Goal: Task Accomplishment & Management: Manage account settings

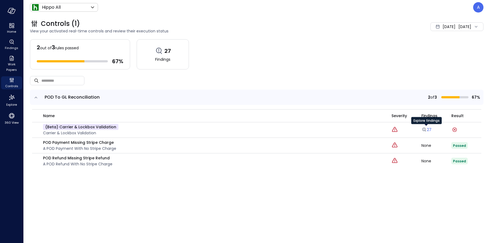
click at [423, 128] on icon "Explore findings" at bounding box center [423, 129] width 5 height 5
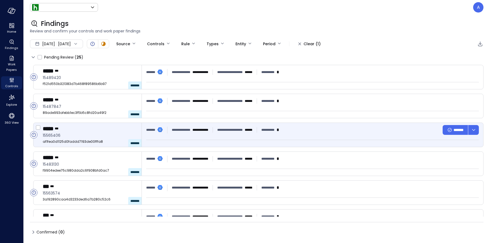
type input "*******"
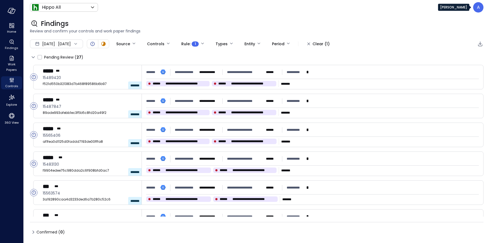
click at [476, 10] on div "A" at bounding box center [478, 7] width 10 height 10
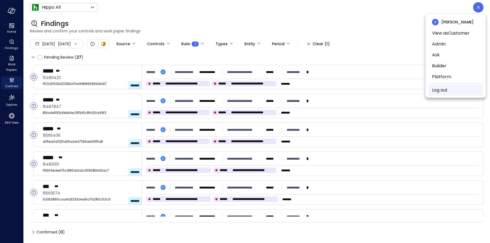
click at [439, 88] on link "Log out" at bounding box center [440, 90] width 16 height 7
click at [442, 88] on link "Log out" at bounding box center [440, 90] width 16 height 7
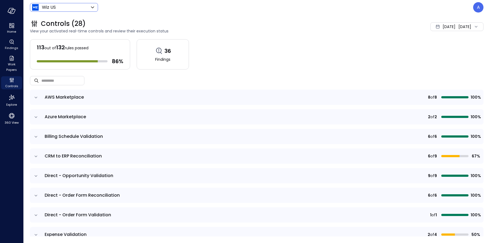
click at [82, 10] on body "Home Findings Work Papers Controls Explore 360 View Wiz US ****** ​ A Controls …" at bounding box center [245, 121] width 490 height 243
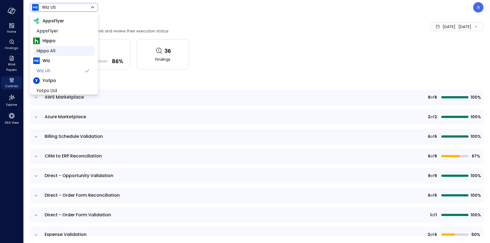
click at [58, 51] on span "Hippo All" at bounding box center [63, 51] width 54 height 7
type input "*******"
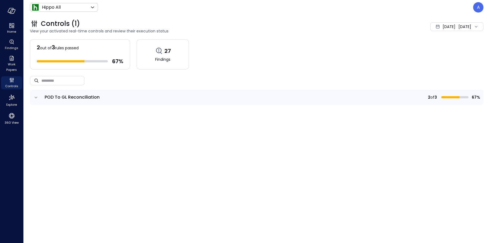
click at [36, 98] on icon "expand row" at bounding box center [35, 97] width 5 height 5
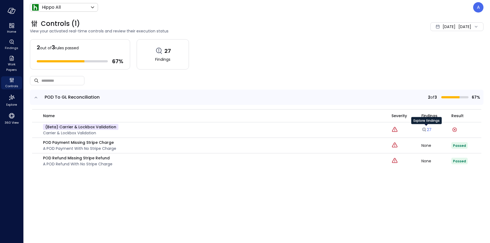
click at [427, 131] on link "27" at bounding box center [426, 129] width 10 height 5
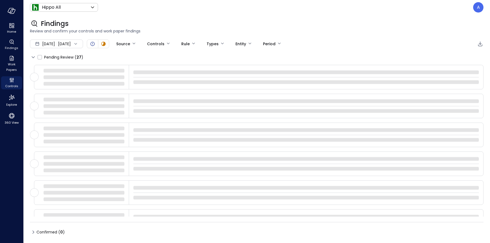
type input "****"
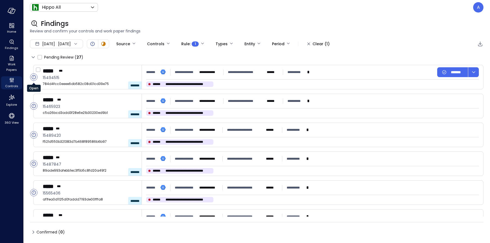
click at [34, 76] on circle "Open" at bounding box center [33, 76] width 7 height 7
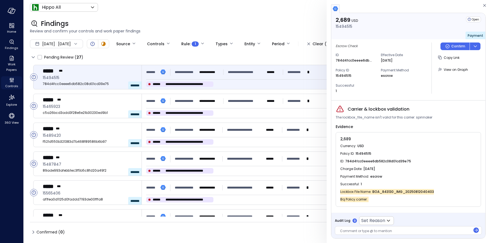
click at [12, 82] on icon "Controls" at bounding box center [11, 80] width 7 height 7
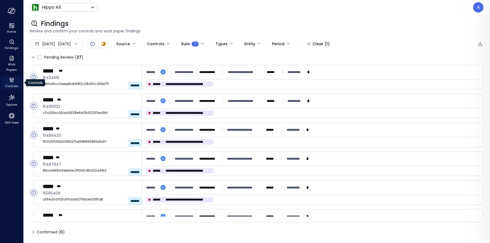
click at [9, 84] on span "Controls" at bounding box center [11, 85] width 13 height 5
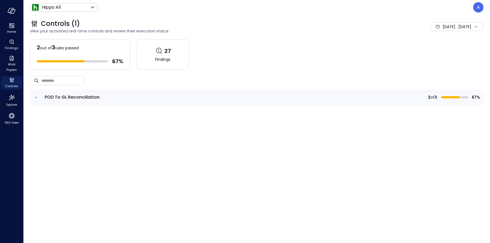
click at [34, 98] on icon "expand row" at bounding box center [35, 97] width 5 height 5
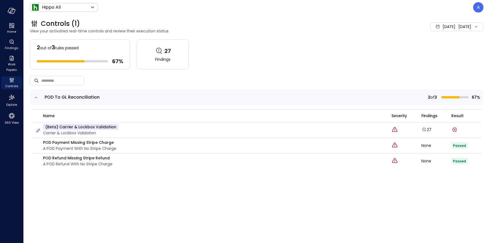
click at [37, 129] on icon "button" at bounding box center [37, 130] width 5 height 5
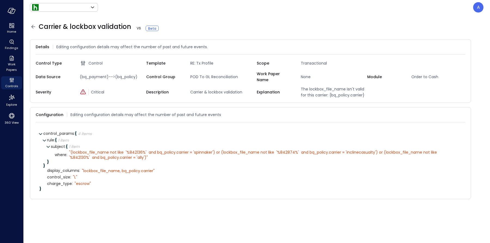
type input "*******"
click at [63, 185] on span "charge_type :" at bounding box center [60, 183] width 26 height 4
click at [73, 184] on div "" escrow"" at bounding box center [85, 183] width 25 height 5
click at [32, 29] on icon at bounding box center [33, 26] width 7 height 7
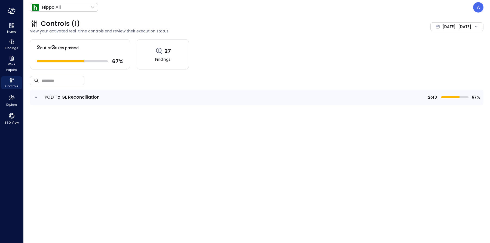
click at [36, 98] on icon "expand row" at bounding box center [35, 97] width 5 height 5
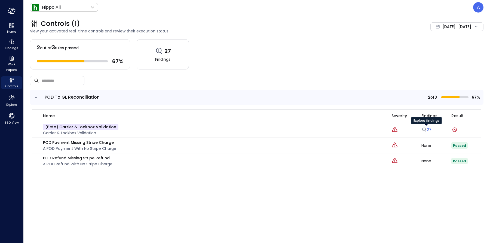
click at [425, 130] on icon "Explore findings" at bounding box center [424, 130] width 4 height 4
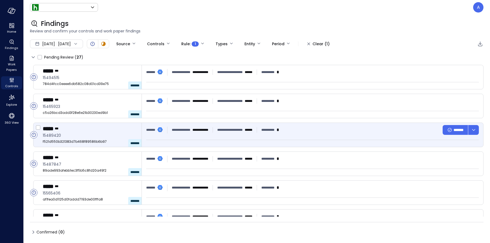
type input "*******"
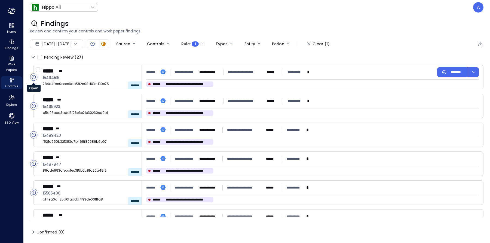
click at [35, 79] on circle "Open" at bounding box center [33, 76] width 7 height 7
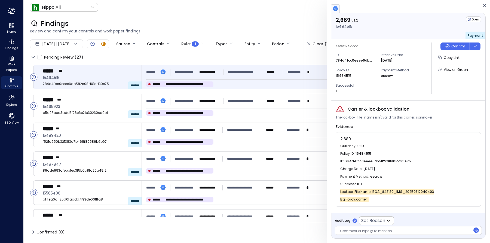
click at [418, 116] on span "The lockbox_file_name isn't valid for this carrier: spinnaker" at bounding box center [383, 117] width 97 height 5
click at [365, 198] on span "Bq Policy.carrier :" at bounding box center [354, 198] width 28 height 5
drag, startPoint x: 368, startPoint y: 199, endPoint x: 341, endPoint y: 199, distance: 26.9
click at [340, 199] on div "Bq Policy.carrier :" at bounding box center [408, 199] width 136 height 8
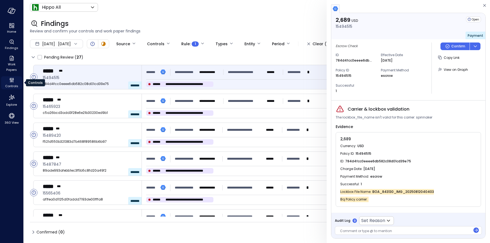
click at [11, 82] on icon "Controls" at bounding box center [11, 80] width 7 height 7
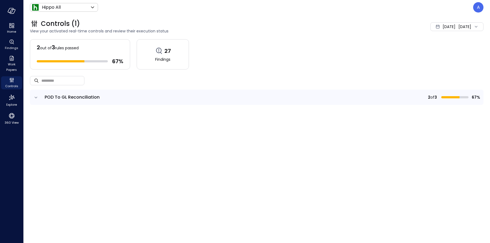
click at [35, 97] on icon "expand row" at bounding box center [35, 97] width 5 height 5
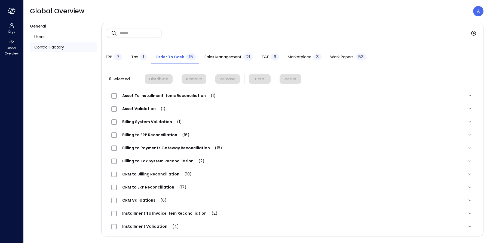
scroll to position [163, 0]
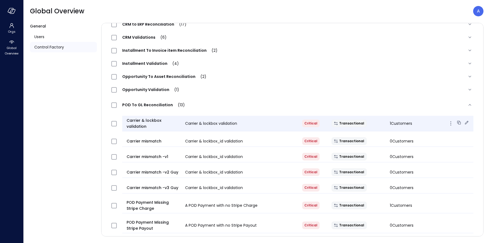
click at [464, 120] on icon at bounding box center [466, 122] width 5 height 5
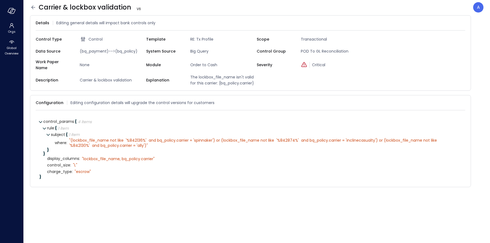
click at [34, 7] on icon at bounding box center [33, 7] width 4 height 4
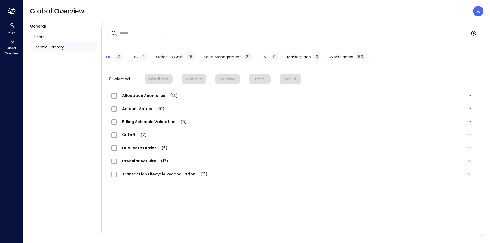
click at [164, 57] on span "Order to Cash" at bounding box center [170, 57] width 28 height 6
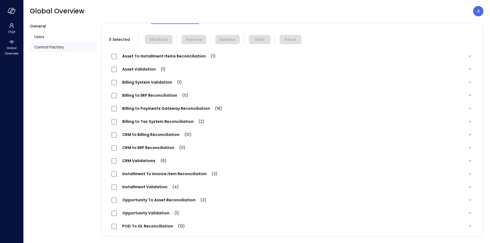
scroll to position [54, 0]
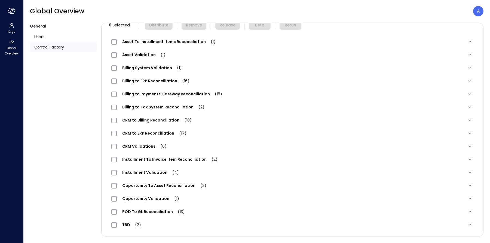
click at [150, 212] on span "POD To GL Reconciliation (13)" at bounding box center [153, 211] width 73 height 5
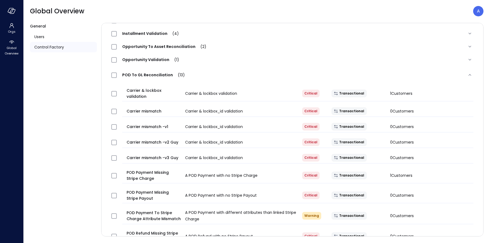
scroll to position [199, 0]
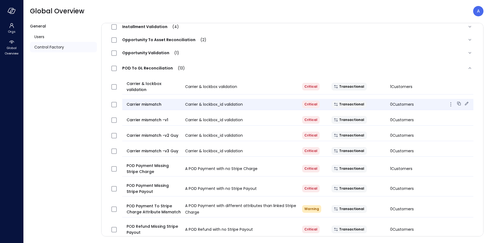
click at [465, 101] on icon at bounding box center [467, 103] width 4 height 4
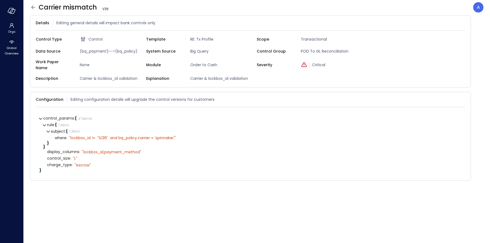
click at [101, 51] on span "(bq_payment)-->(bq_policy)" at bounding box center [112, 51] width 69 height 6
click at [33, 8] on icon at bounding box center [33, 7] width 7 height 7
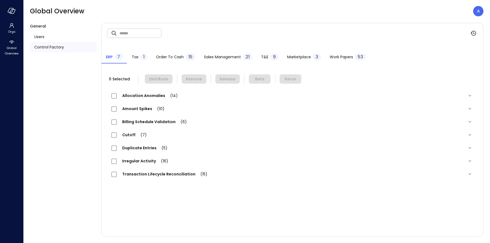
click at [178, 55] on span "Order to Cash" at bounding box center [170, 57] width 28 height 6
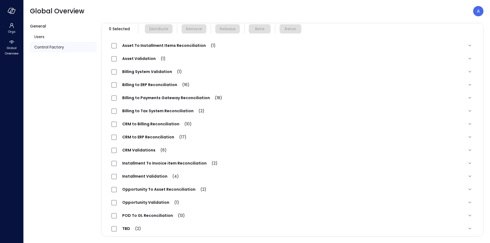
scroll to position [54, 0]
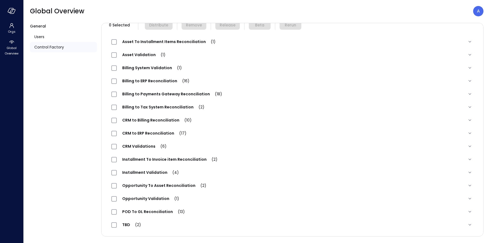
click at [153, 211] on span "POD To GL Reconciliation (13)" at bounding box center [153, 211] width 73 height 5
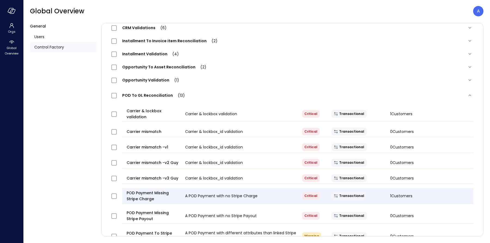
scroll to position [191, 0]
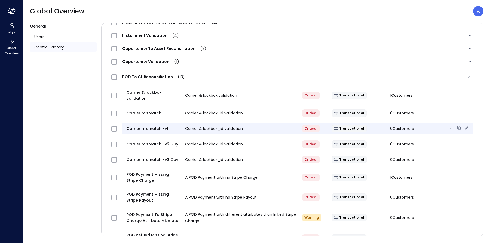
click at [464, 125] on icon at bounding box center [466, 127] width 5 height 5
click at [464, 140] on icon at bounding box center [466, 142] width 5 height 5
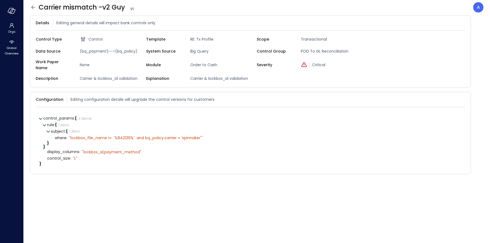
click at [30, 10] on icon at bounding box center [33, 7] width 7 height 7
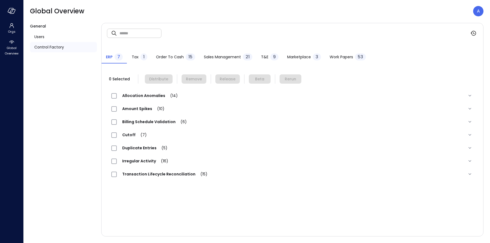
click at [176, 57] on span "Order to Cash" at bounding box center [170, 57] width 28 height 6
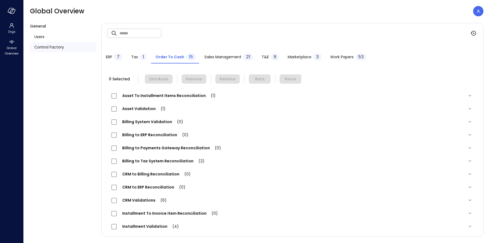
scroll to position [54, 0]
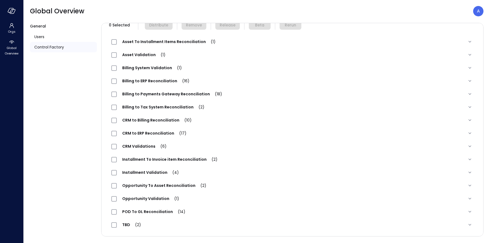
click at [154, 212] on span "POD To GL Reconciliation (14)" at bounding box center [154, 211] width 74 height 5
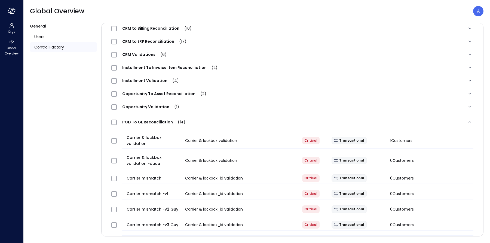
scroll to position [191, 0]
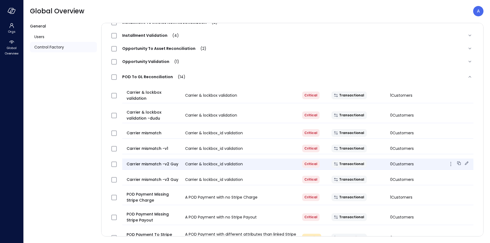
click at [464, 160] on icon at bounding box center [466, 162] width 5 height 5
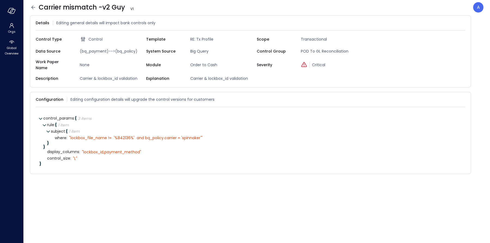
click at [32, 7] on icon at bounding box center [33, 7] width 7 height 7
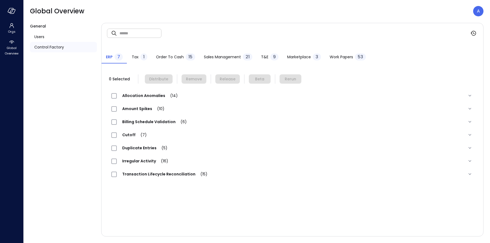
click at [174, 58] on span "Order to Cash" at bounding box center [170, 57] width 28 height 6
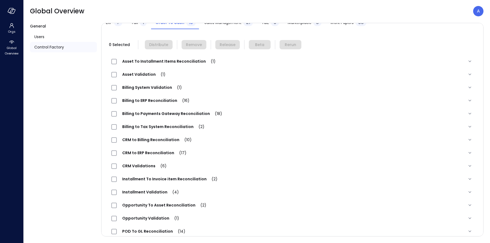
scroll to position [54, 0]
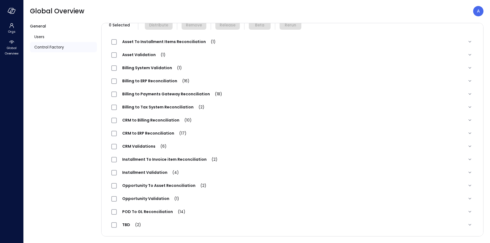
click at [147, 214] on div "POD To GL Reconciliation (14)" at bounding box center [292, 211] width 371 height 13
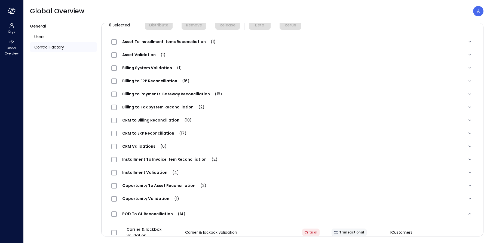
scroll to position [180, 0]
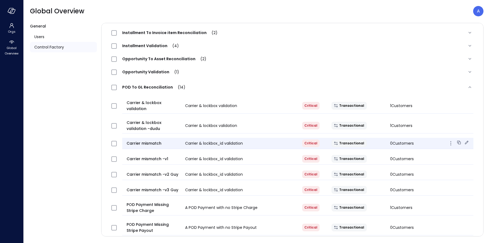
click at [464, 140] on icon at bounding box center [466, 142] width 5 height 5
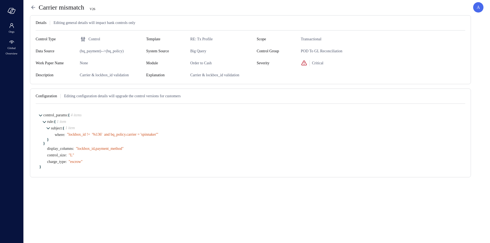
click at [36, 9] on icon at bounding box center [33, 7] width 7 height 7
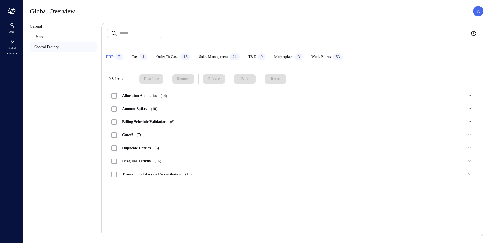
click at [176, 58] on span "Order to Cash" at bounding box center [167, 57] width 22 height 6
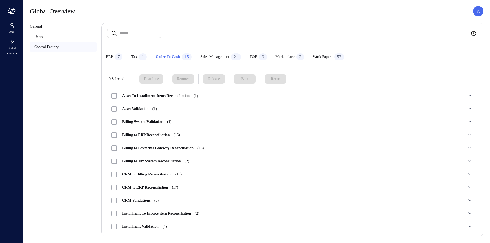
scroll to position [54, 0]
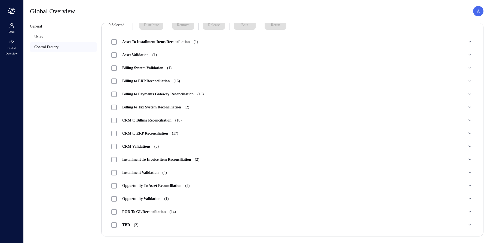
click at [157, 211] on span "POD To GL Reconciliation (14)" at bounding box center [149, 211] width 64 height 4
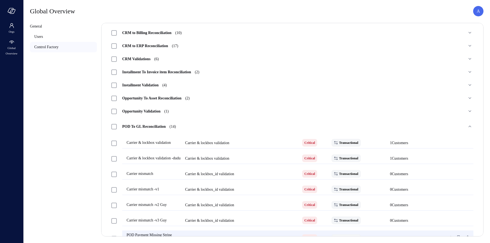
scroll to position [192, 0]
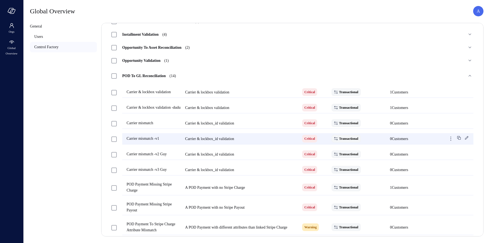
click at [464, 140] on icon at bounding box center [466, 137] width 5 height 5
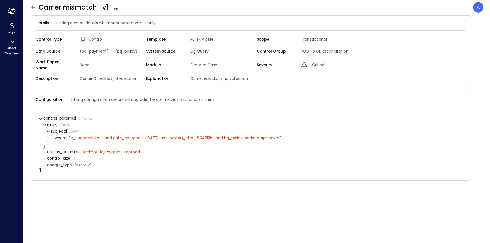
click at [32, 9] on icon at bounding box center [33, 7] width 7 height 7
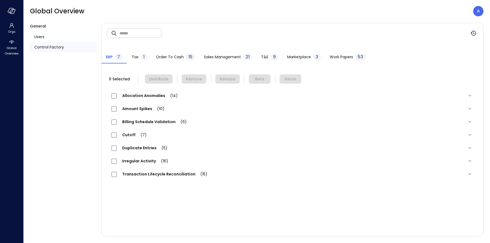
click at [163, 58] on span "Order to Cash" at bounding box center [170, 57] width 28 height 6
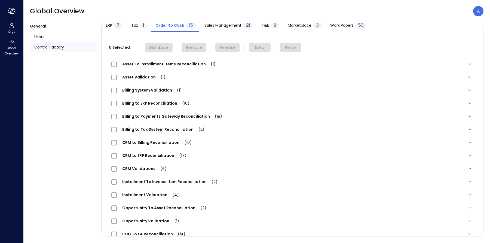
scroll to position [54, 0]
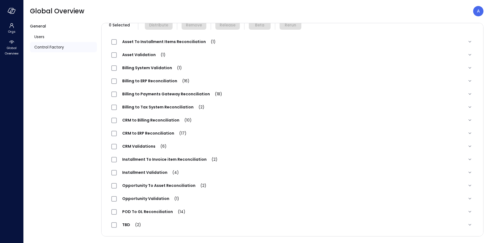
click at [142, 213] on span "POD To GL Reconciliation (14)" at bounding box center [154, 211] width 74 height 5
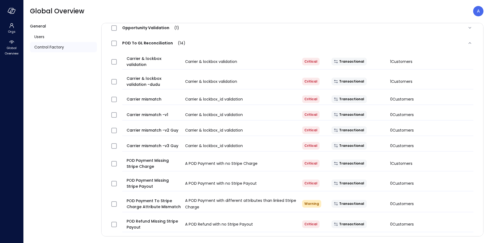
scroll to position [252, 0]
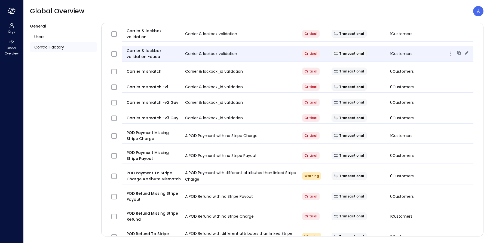
click at [464, 50] on icon at bounding box center [466, 52] width 5 height 5
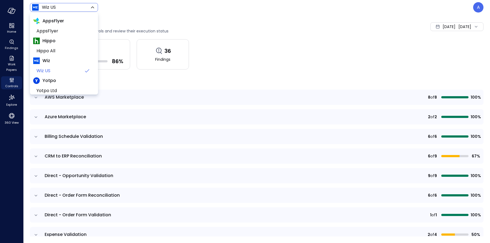
click at [74, 9] on body "Home Findings Work Papers Controls Explore 360 View Wiz US ****** ​ A Controls …" at bounding box center [245, 121] width 490 height 243
click at [56, 49] on span "Hippo All" at bounding box center [63, 51] width 54 height 7
type input "*******"
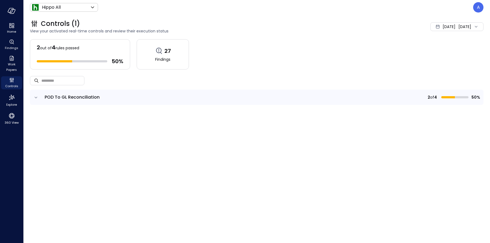
click at [35, 98] on icon "expand row" at bounding box center [35, 97] width 5 height 5
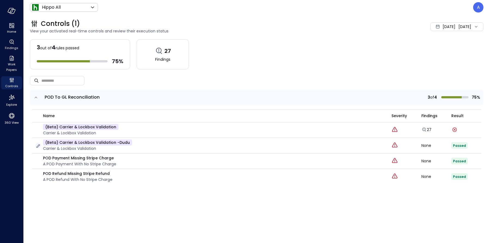
click at [38, 144] on icon "button" at bounding box center [37, 145] width 5 height 5
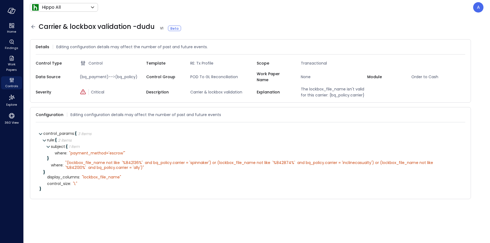
click at [33, 27] on icon at bounding box center [33, 26] width 7 height 7
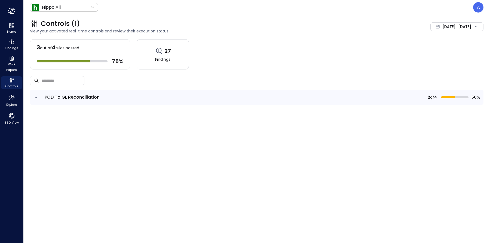
click at [34, 96] on icon "expand row" at bounding box center [35, 97] width 5 height 5
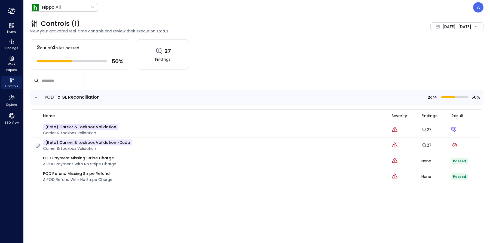
click at [38, 146] on icon "button" at bounding box center [38, 146] width 4 height 4
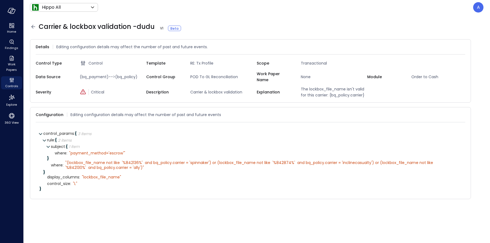
click at [31, 27] on icon at bounding box center [33, 26] width 7 height 7
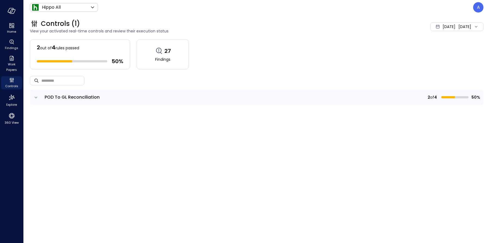
click at [36, 95] on icon "expand row" at bounding box center [35, 97] width 5 height 5
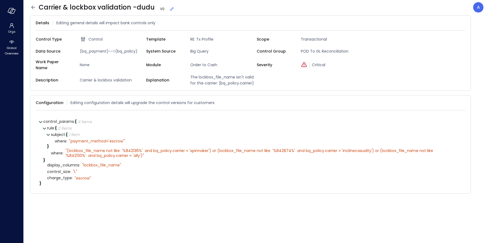
click at [169, 11] on icon at bounding box center [171, 8] width 5 height 5
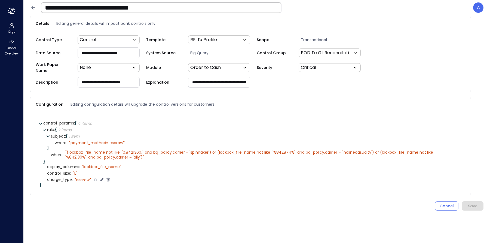
click at [106, 177] on icon at bounding box center [107, 179] width 3 height 4
click at [474, 196] on div "Save" at bounding box center [473, 199] width 10 height 7
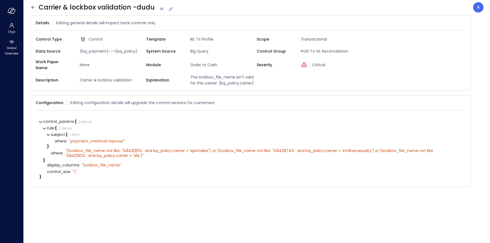
click at [33, 8] on icon at bounding box center [33, 7] width 7 height 7
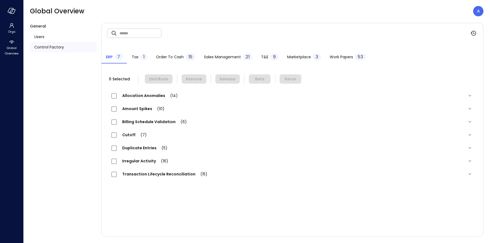
click at [167, 55] on span "Order to Cash" at bounding box center [170, 57] width 28 height 6
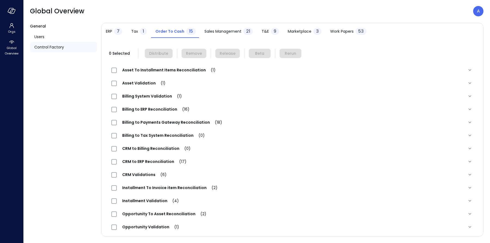
scroll to position [54, 0]
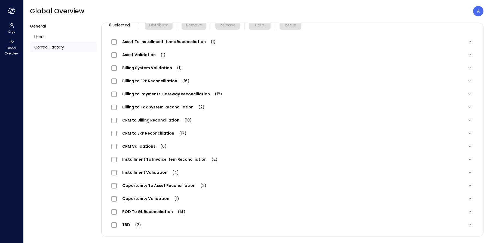
click at [153, 210] on span "POD To GL Reconciliation (14)" at bounding box center [154, 211] width 74 height 5
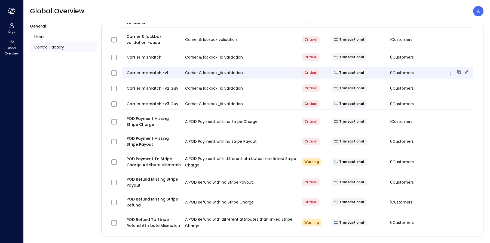
scroll to position [266, 0]
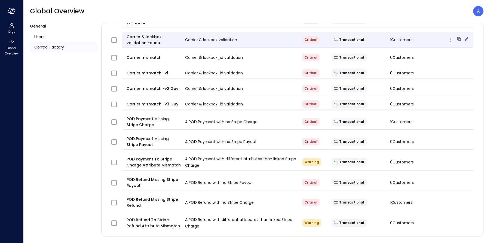
click at [465, 37] on icon at bounding box center [467, 39] width 4 height 4
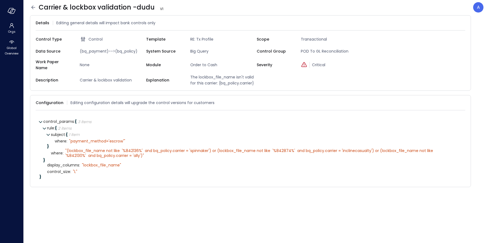
click at [34, 7] on icon at bounding box center [33, 7] width 7 height 7
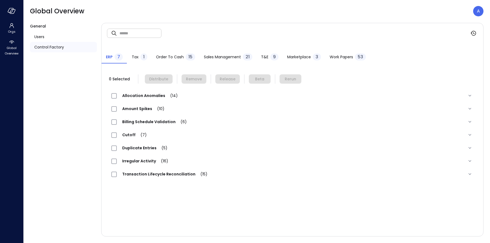
click at [159, 58] on span "Order to Cash" at bounding box center [170, 57] width 28 height 6
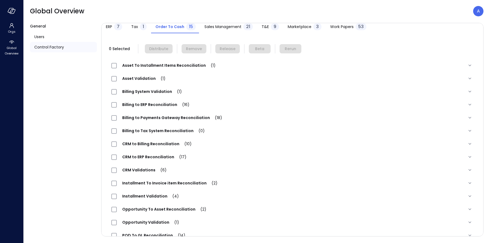
scroll to position [54, 0]
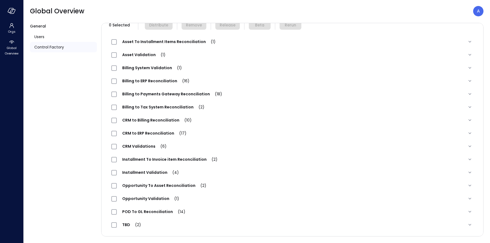
click at [156, 208] on div "POD To GL Reconciliation (14)" at bounding box center [150, 211] width 79 height 7
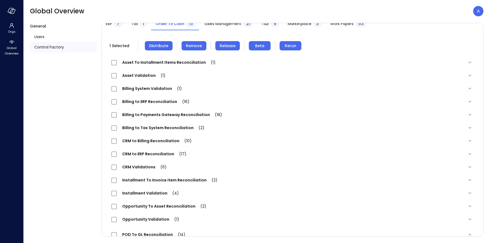
scroll to position [0, 0]
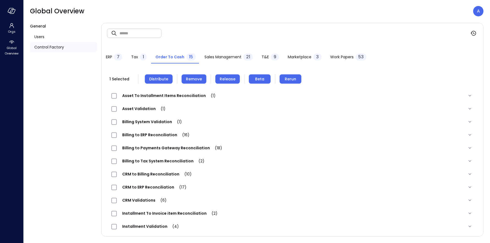
click at [187, 79] on span "Remove" at bounding box center [194, 79] width 16 height 6
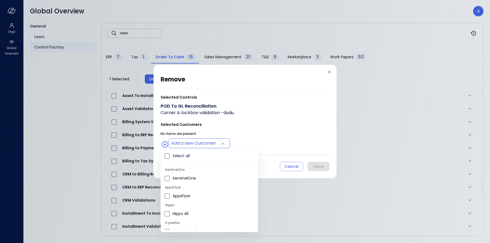
click at [214, 144] on body "Orgs Global Overview Global Overview A General Users Control Factory ​ ​ ERP 7 …" at bounding box center [245, 121] width 490 height 243
type input "**********"
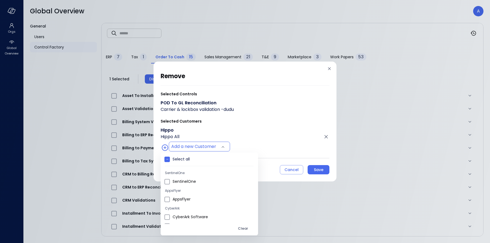
click at [256, 150] on div at bounding box center [245, 121] width 490 height 243
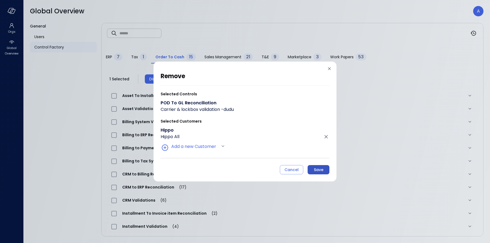
click at [319, 172] on div "Save" at bounding box center [319, 169] width 10 height 7
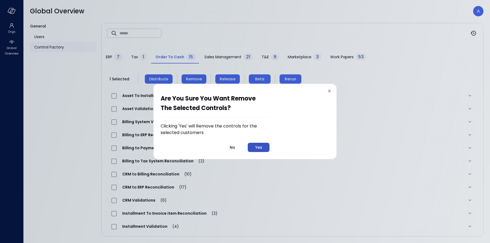
click at [260, 147] on div "Yes" at bounding box center [258, 147] width 7 height 7
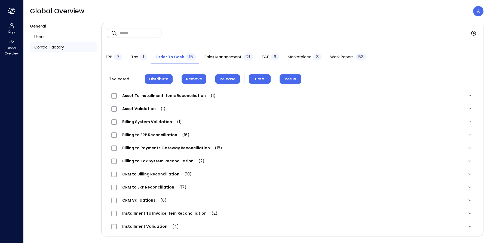
click at [137, 56] on span "Tax" at bounding box center [134, 57] width 7 height 6
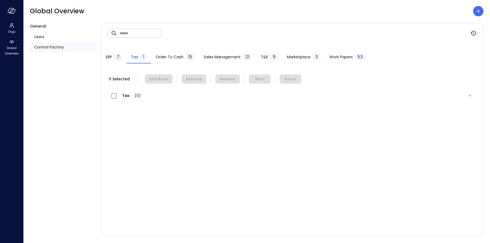
click at [167, 57] on span "Order to Cash" at bounding box center [170, 57] width 28 height 6
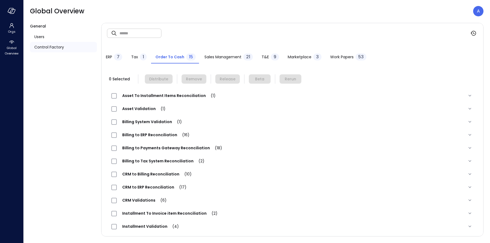
scroll to position [54, 0]
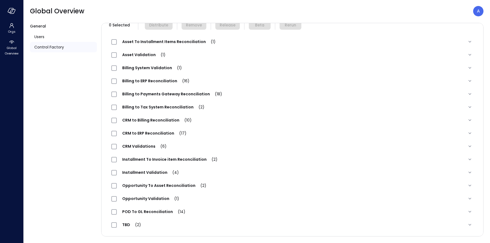
click at [153, 210] on span "POD To GL Reconciliation (14)" at bounding box center [154, 211] width 74 height 5
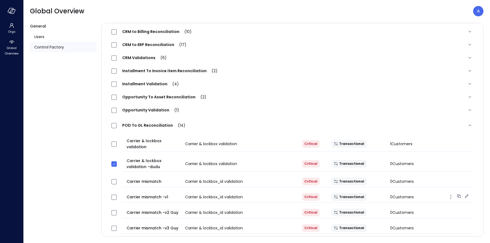
scroll to position [18, 0]
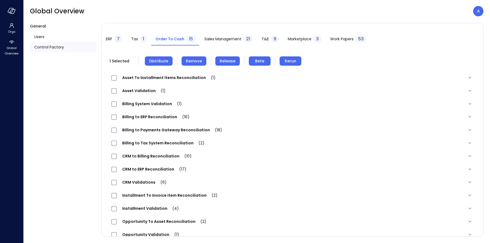
click at [159, 61] on span "Distribute" at bounding box center [158, 61] width 19 height 6
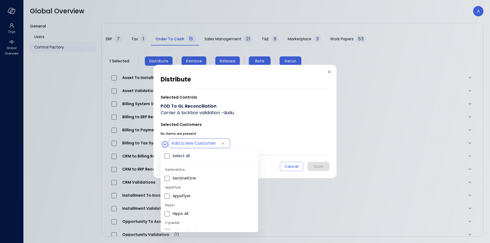
drag, startPoint x: 200, startPoint y: 142, endPoint x: 203, endPoint y: 148, distance: 6.7
click at [200, 142] on body "Orgs Global Overview Global Overview A General Users Control Factory ​ ​ ERP 7 …" at bounding box center [245, 121] width 490 height 243
type input "**********"
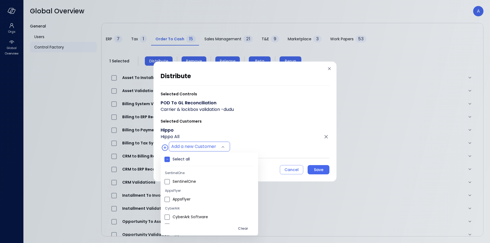
click at [257, 142] on div at bounding box center [245, 121] width 490 height 243
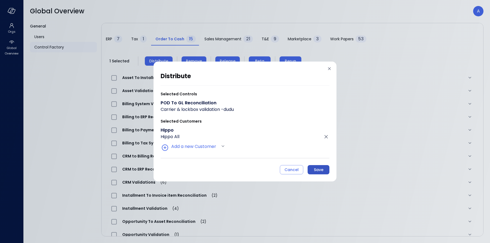
click at [320, 169] on div "Save" at bounding box center [319, 169] width 10 height 7
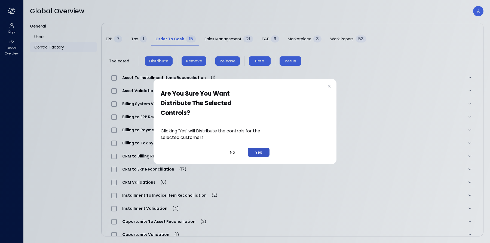
click at [261, 153] on div "Yes" at bounding box center [258, 152] width 7 height 7
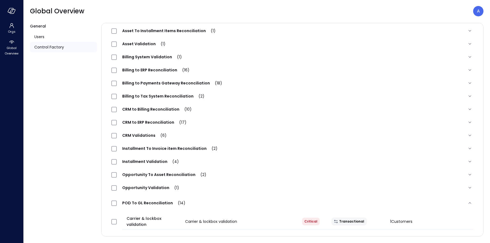
scroll to position [133, 0]
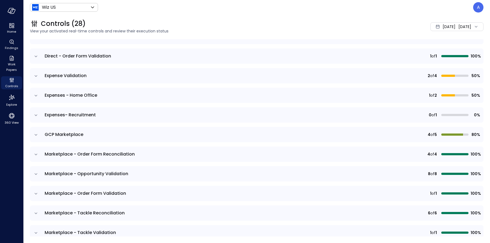
scroll to position [327, 0]
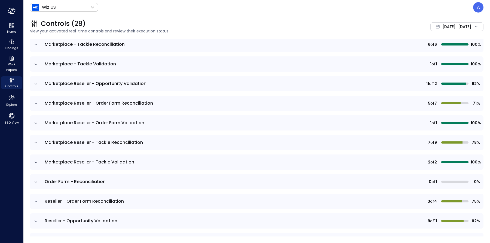
click at [77, 12] on div "Wiz US ****** ​ A" at bounding box center [256, 7] width 453 height 10
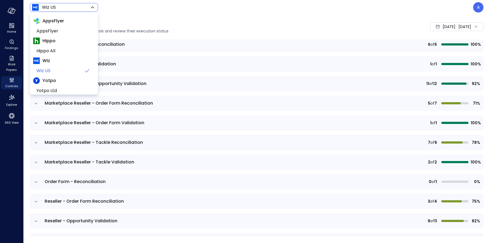
drag, startPoint x: 78, startPoint y: 10, endPoint x: 80, endPoint y: 7, distance: 3.5
click at [78, 10] on body "Home Findings Work Papers Controls Explore 360 View Wiz US ****** ​ A Controls …" at bounding box center [245, 121] width 490 height 243
click at [59, 49] on span "Hippo All" at bounding box center [63, 51] width 54 height 7
type input "*******"
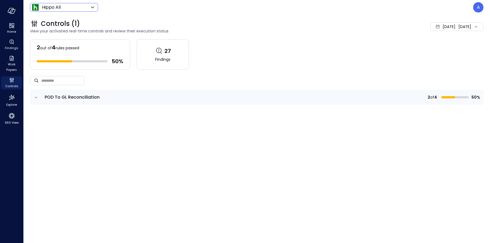
click at [33, 98] on icon "expand row" at bounding box center [35, 97] width 5 height 5
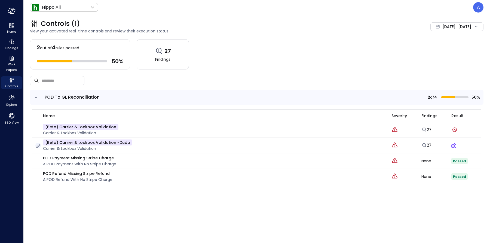
click at [38, 145] on icon "button" at bounding box center [37, 145] width 5 height 5
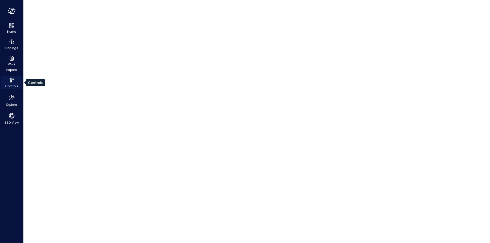
click at [13, 81] on icon "Controls" at bounding box center [13, 80] width 1 height 3
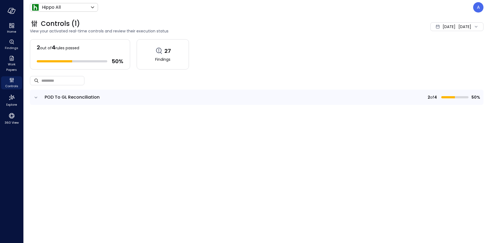
click at [39, 98] on td at bounding box center [35, 97] width 11 height 15
click at [36, 97] on icon "expand row" at bounding box center [35, 97] width 5 height 5
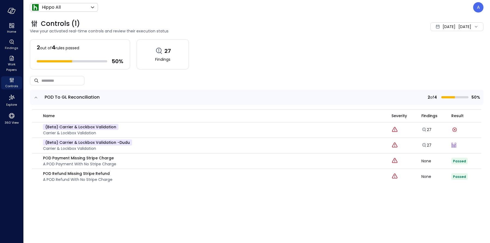
drag, startPoint x: 428, startPoint y: 25, endPoint x: 433, endPoint y: 32, distance: 8.1
click at [442, 27] on span "Aug 1, 2025" at bounding box center [448, 27] width 13 height 6
click at [435, 54] on li "July 2025" at bounding box center [441, 50] width 43 height 9
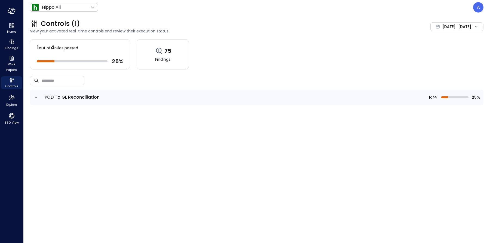
click at [41, 97] on td "POD To GL Reconciliation" at bounding box center [154, 97] width 227 height 15
click at [36, 98] on icon "expand row" at bounding box center [35, 97] width 5 height 5
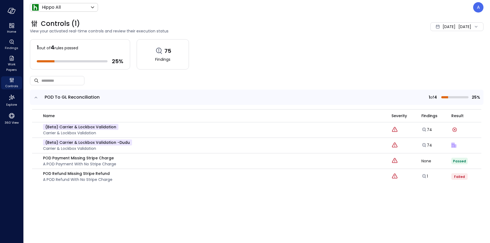
click at [445, 26] on span "Jul 1, 2025" at bounding box center [448, 27] width 13 height 6
click at [439, 41] on li "August 2025" at bounding box center [445, 41] width 43 height 9
click at [423, 143] on icon "Explore findings" at bounding box center [423, 144] width 5 height 5
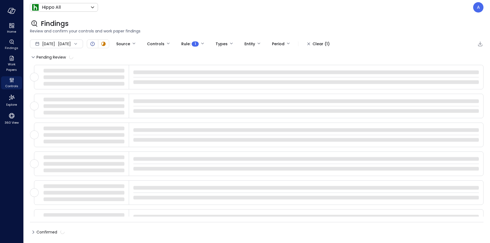
type input "****"
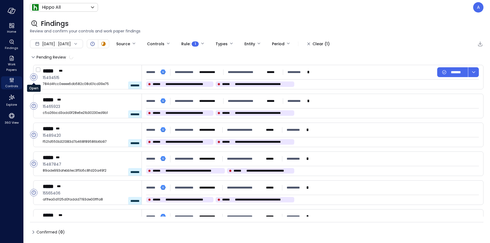
click at [33, 77] on circle "Open" at bounding box center [33, 76] width 7 height 7
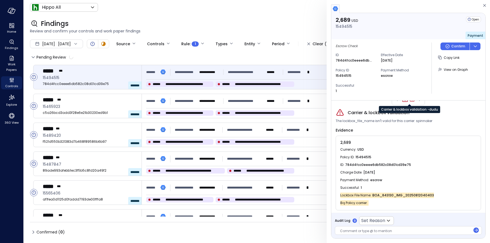
scroll to position [11, 0]
click at [482, 6] on icon "button" at bounding box center [484, 5] width 5 height 7
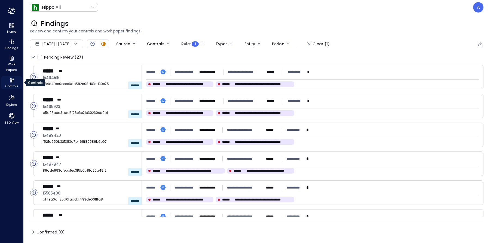
click at [14, 81] on icon "Controls" at bounding box center [11, 80] width 7 height 7
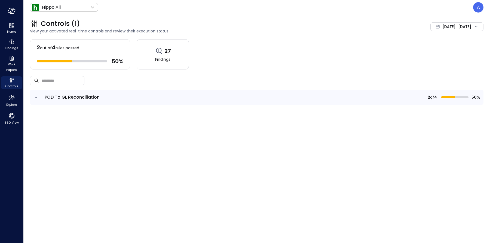
click at [33, 95] on td at bounding box center [35, 97] width 11 height 15
click at [35, 96] on icon "expand row" at bounding box center [35, 97] width 5 height 5
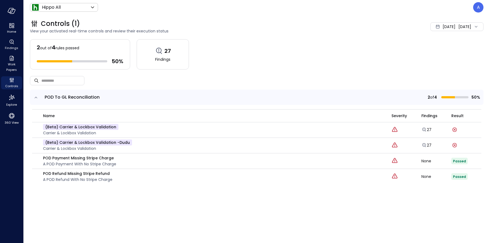
click at [442, 28] on span "Aug 1, 2025" at bounding box center [448, 27] width 13 height 6
click at [437, 61] on li "Current Year 2025" at bounding box center [441, 59] width 43 height 9
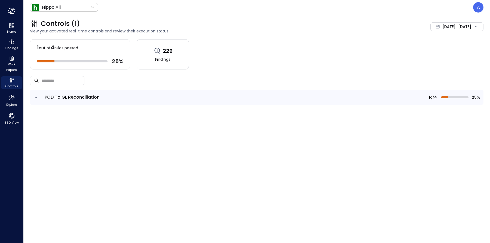
click at [38, 98] on icon "expand row" at bounding box center [35, 97] width 5 height 5
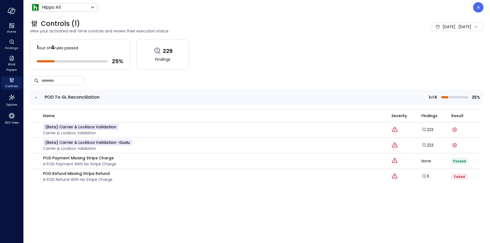
click at [454, 26] on div "Jan 1, 2025 Aug 13, 2025" at bounding box center [456, 26] width 53 height 9
click at [437, 44] on li "August 2025" at bounding box center [442, 41] width 43 height 9
click at [425, 129] on icon "Explore findings" at bounding box center [423, 129] width 5 height 5
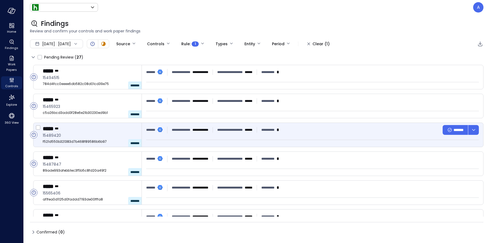
type input "*******"
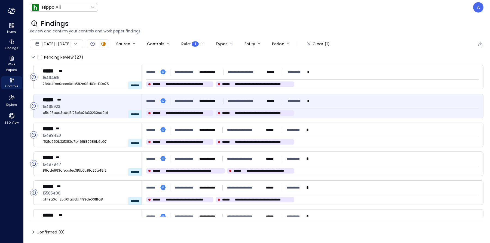
type input "****"
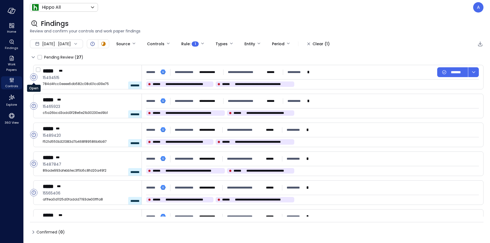
click at [34, 78] on circle "Open" at bounding box center [33, 76] width 7 height 7
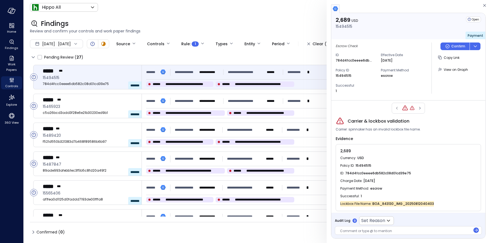
scroll to position [4, 0]
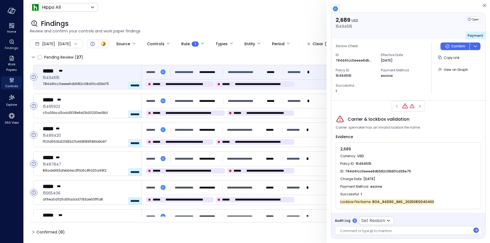
click at [485, 7] on icon "button" at bounding box center [484, 5] width 5 height 7
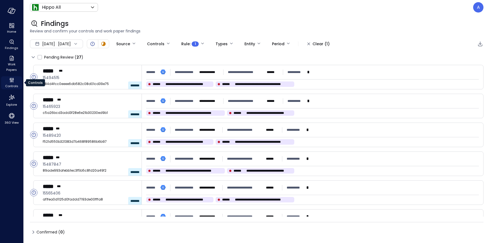
click at [11, 80] on icon "Controls" at bounding box center [11, 80] width 7 height 7
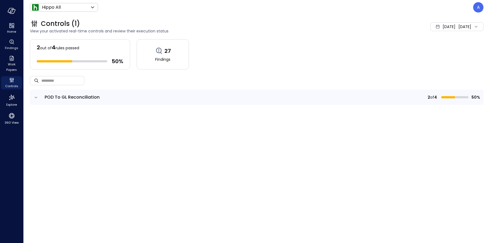
click at [38, 98] on icon "expand row" at bounding box center [35, 97] width 5 height 5
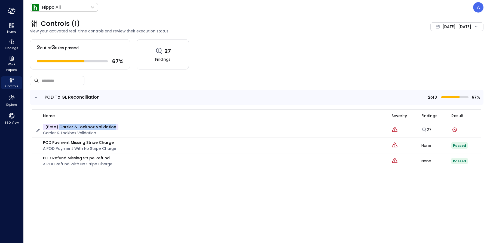
drag, startPoint x: 115, startPoint y: 125, endPoint x: 59, endPoint y: 127, distance: 56.3
click at [59, 127] on div "(beta) Carrier & lockbox validation Carrier & lockbox validation" at bounding box center [209, 130] width 349 height 12
copy p "Carrier & lockbox validation"
click at [37, 129] on icon "button" at bounding box center [37, 130] width 5 height 5
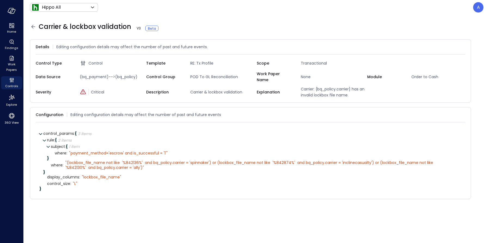
click at [33, 28] on icon at bounding box center [33, 26] width 7 height 7
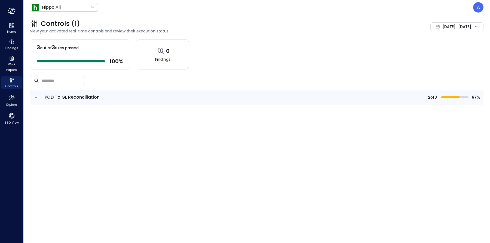
click at [33, 97] on td at bounding box center [35, 97] width 11 height 15
click at [35, 97] on icon "expand row" at bounding box center [35, 97] width 5 height 5
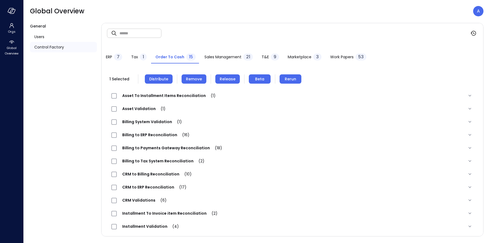
scroll to position [133, 0]
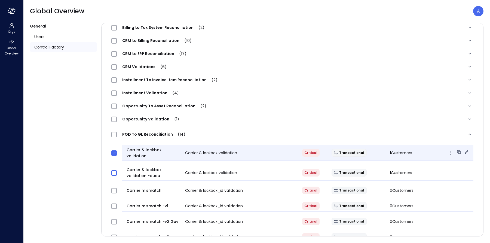
click at [464, 150] on icon at bounding box center [466, 151] width 5 height 5
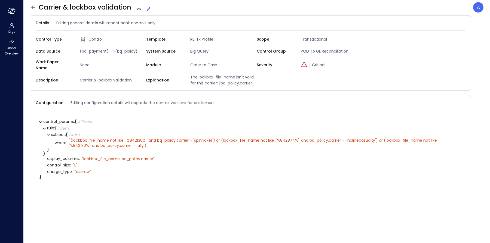
click at [147, 8] on icon at bounding box center [149, 9] width 4 height 4
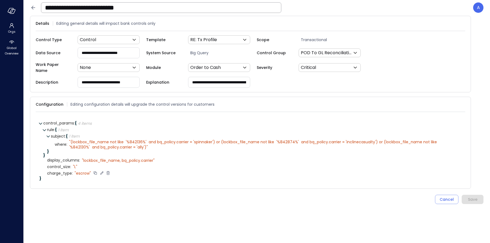
click at [108, 171] on icon at bounding box center [107, 173] width 3 height 4
click at [148, 158] on div "" lockbox_file_name, bq_policy.carrier"" at bounding box center [118, 160] width 73 height 5
click at [165, 158] on icon at bounding box center [165, 159] width 3 height 3
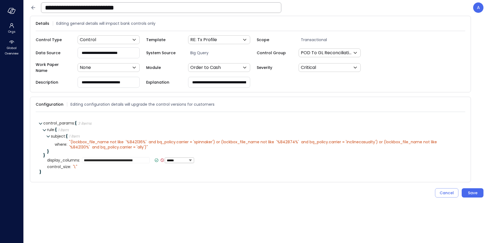
click at [132, 157] on textarea "**********" at bounding box center [116, 160] width 68 height 6
drag, startPoint x: 119, startPoint y: 157, endPoint x: 150, endPoint y: 158, distance: 30.8
click at [149, 158] on textarea "**********" at bounding box center [116, 160] width 68 height 6
type textarea "**********"
click at [129, 158] on icon at bounding box center [128, 160] width 5 height 5
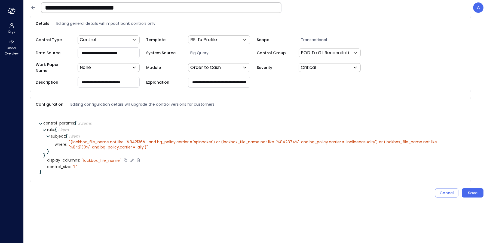
drag, startPoint x: 237, startPoint y: 79, endPoint x: 201, endPoint y: 79, distance: 35.4
click at [201, 79] on input "**********" at bounding box center [218, 82] width 61 height 10
click at [199, 79] on input "**********" at bounding box center [218, 82] width 61 height 10
click at [234, 78] on input "**********" at bounding box center [218, 82] width 61 height 10
paste input "text"
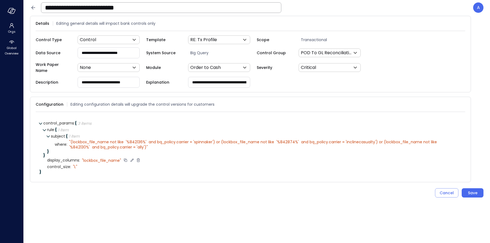
drag, startPoint x: 210, startPoint y: 78, endPoint x: 167, endPoint y: 80, distance: 43.3
click at [167, 80] on div "**********" at bounding box center [201, 82] width 110 height 11
click at [212, 79] on input "**********" at bounding box center [219, 82] width 62 height 10
click at [234, 78] on input "**********" at bounding box center [219, 82] width 62 height 10
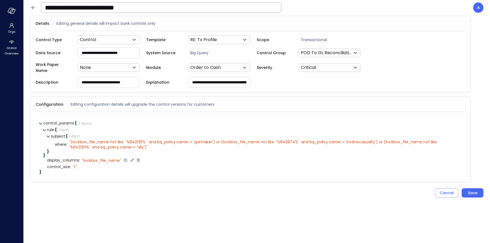
click at [205, 79] on input "**********" at bounding box center [219, 82] width 62 height 10
type input "**********"
click at [473, 189] on div "Save" at bounding box center [473, 192] width 10 height 7
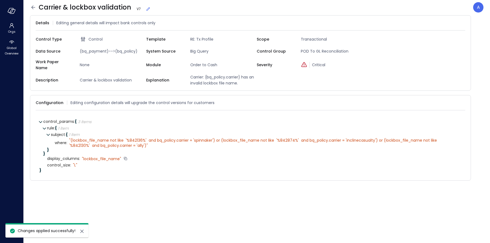
click at [34, 7] on icon at bounding box center [33, 7] width 4 height 4
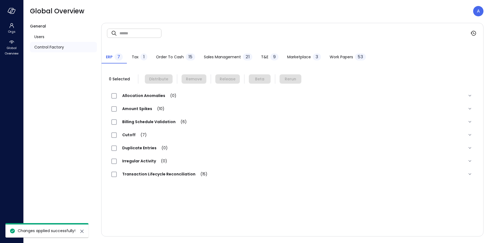
click at [164, 57] on span "Order to Cash" at bounding box center [170, 57] width 28 height 6
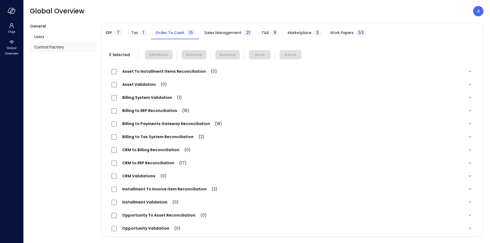
scroll to position [54, 0]
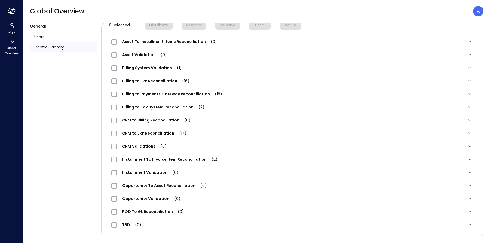
click at [155, 210] on span "POD To GL Reconciliation (0)" at bounding box center [153, 211] width 73 height 5
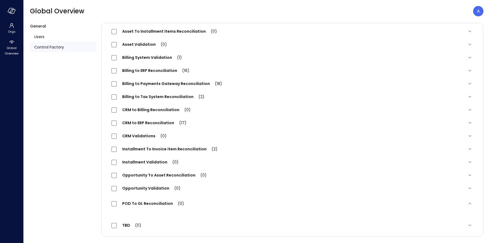
scroll to position [65, 0]
click at [151, 187] on span "Opportunity Validation (0)" at bounding box center [151, 187] width 69 height 5
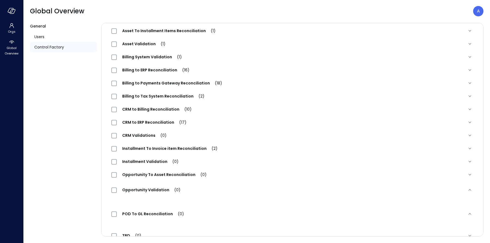
click at [158, 216] on span "POD To GL Reconciliation (0)" at bounding box center [153, 213] width 73 height 5
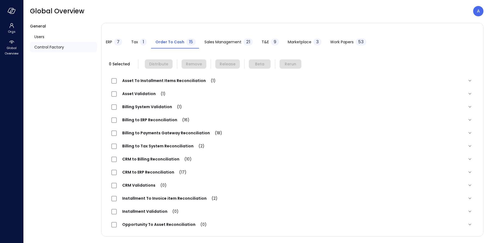
scroll to position [0, 0]
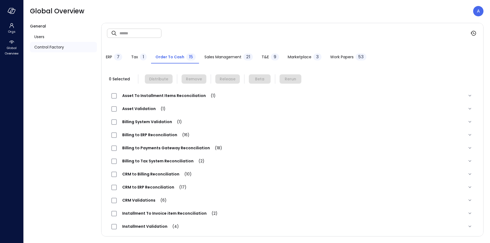
click at [133, 59] on span "Tax" at bounding box center [134, 57] width 7 height 6
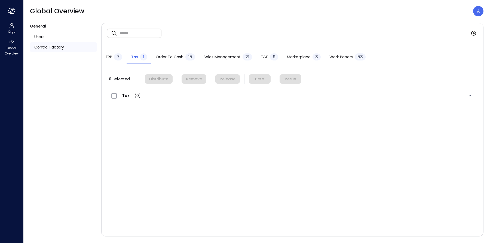
drag, startPoint x: 162, startPoint y: 53, endPoint x: 163, endPoint y: 58, distance: 5.2
click at [163, 53] on div "Order to Cash 15" at bounding box center [175, 57] width 39 height 8
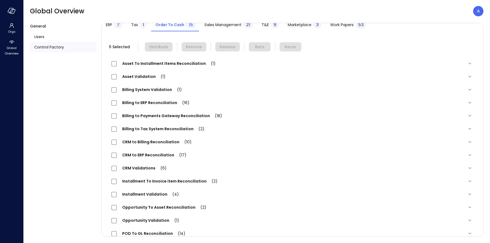
scroll to position [54, 0]
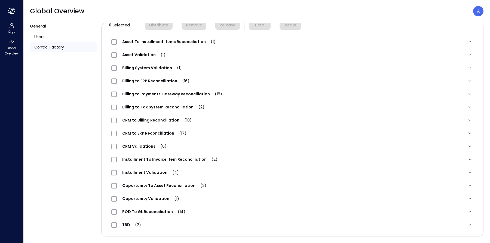
click at [154, 209] on span "POD To GL Reconciliation (14)" at bounding box center [154, 211] width 74 height 5
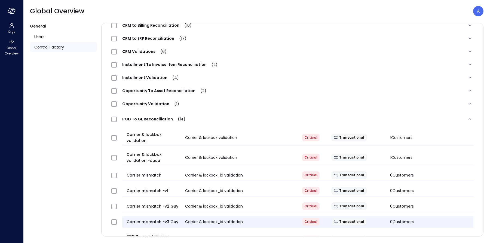
scroll to position [193, 0]
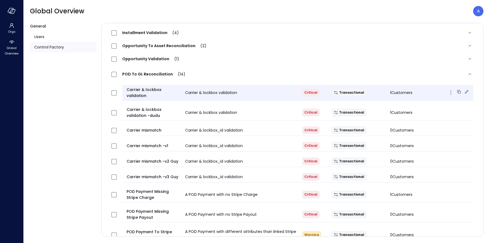
click at [465, 91] on icon at bounding box center [467, 92] width 4 height 4
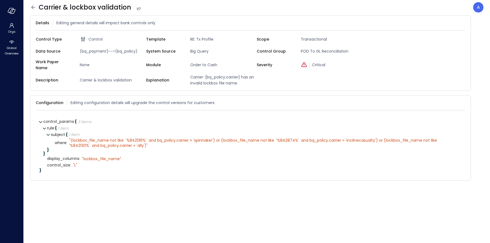
click at [33, 8] on icon at bounding box center [33, 7] width 7 height 7
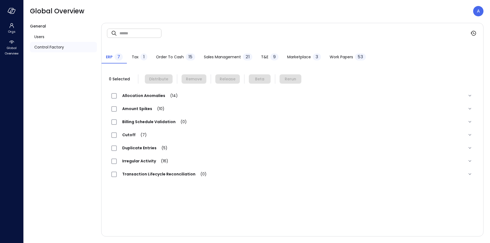
click at [177, 57] on span "Order to Cash" at bounding box center [170, 57] width 28 height 6
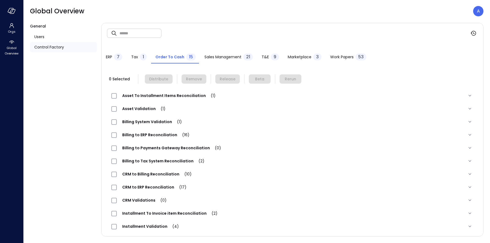
scroll to position [54, 0]
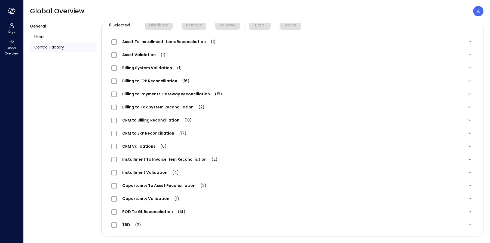
click at [161, 210] on span "POD To GL Reconciliation (14)" at bounding box center [154, 211] width 74 height 5
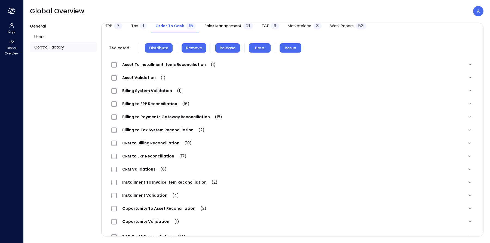
scroll to position [0, 0]
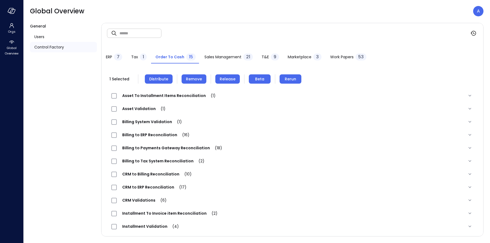
click at [286, 80] on span "Rerun" at bounding box center [290, 79] width 11 height 6
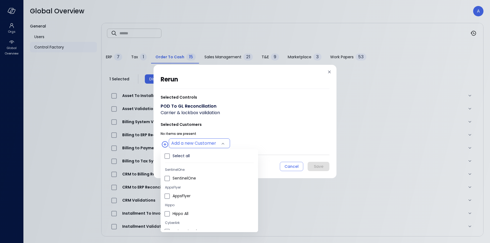
click at [208, 142] on body "Orgs Global Overview Global Overview A General Users Control Factory ​ ​ ERP 7 …" at bounding box center [245, 121] width 490 height 243
type input "**********"
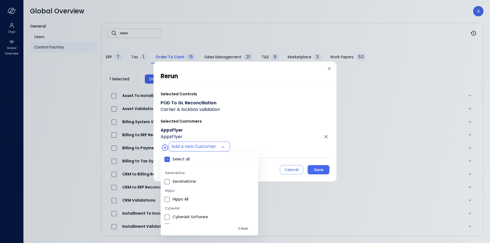
click at [285, 169] on div at bounding box center [245, 121] width 490 height 243
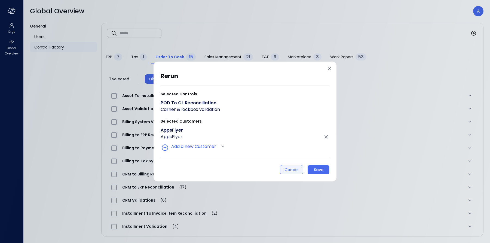
click at [287, 168] on div "Cancel" at bounding box center [291, 169] width 14 height 7
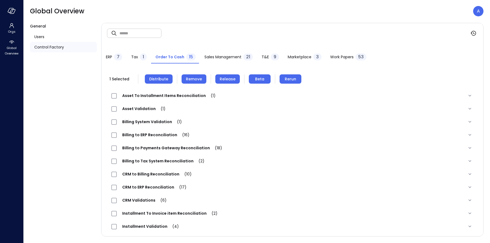
click at [286, 78] on span "Rerun" at bounding box center [290, 79] width 11 height 6
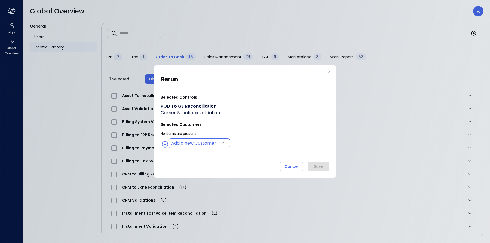
click at [202, 141] on body "Orgs Global Overview Global Overview A General Users Control Factory ​ ​ ERP 7 …" at bounding box center [245, 121] width 490 height 243
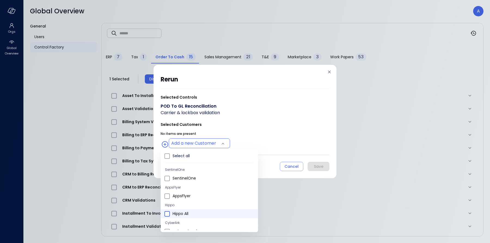
type input "**********"
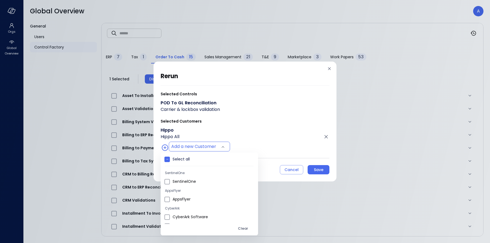
click at [272, 140] on div at bounding box center [245, 121] width 490 height 243
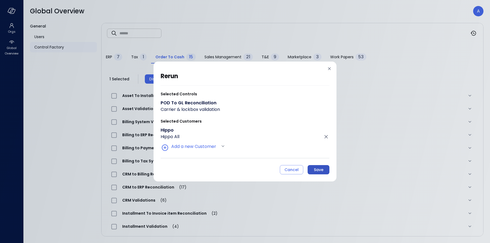
click at [319, 170] on div "Save" at bounding box center [319, 169] width 10 height 7
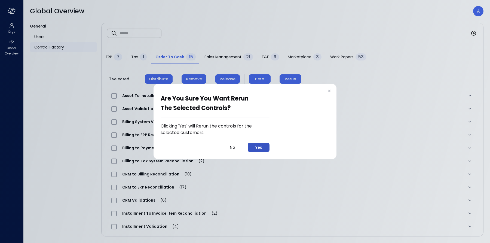
click at [261, 150] on button "Yes" at bounding box center [259, 147] width 22 height 9
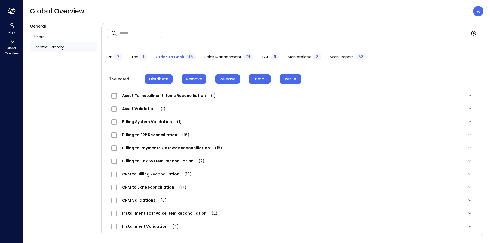
click at [189, 78] on span "Remove" at bounding box center [194, 79] width 16 height 6
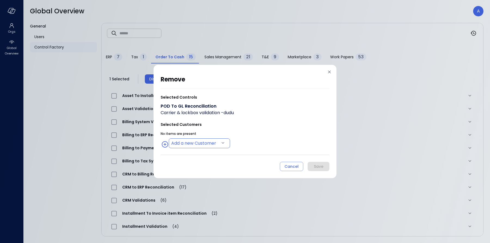
click at [206, 141] on body "Orgs Global Overview Global Overview A General Users Control Factory ​ ​ ERP 7 …" at bounding box center [245, 121] width 490 height 243
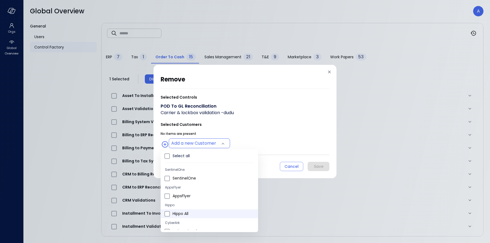
type input "**********"
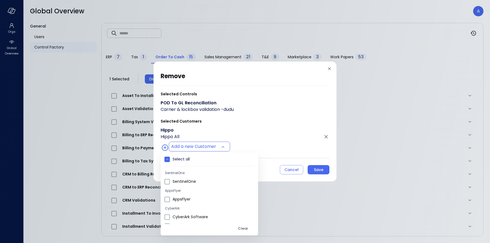
click at [240, 141] on div at bounding box center [245, 121] width 490 height 243
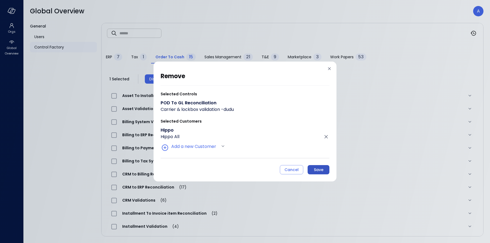
click at [317, 169] on div "Save" at bounding box center [319, 169] width 10 height 7
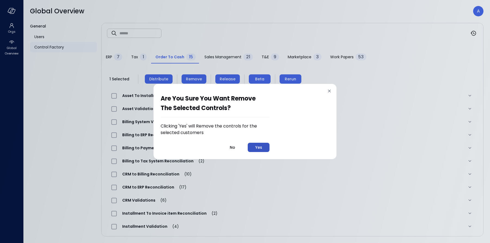
click at [260, 148] on div "Yes" at bounding box center [258, 147] width 7 height 7
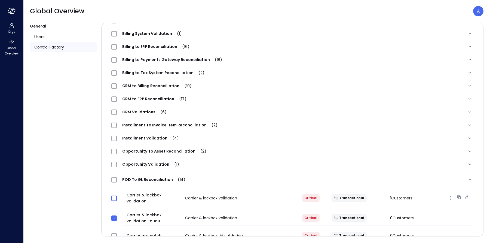
scroll to position [146, 0]
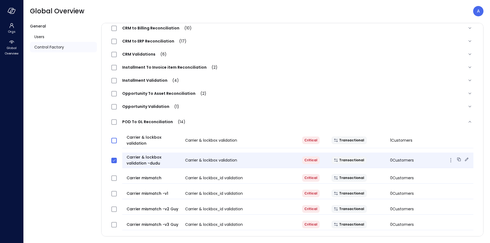
click at [464, 156] on icon at bounding box center [466, 158] width 5 height 5
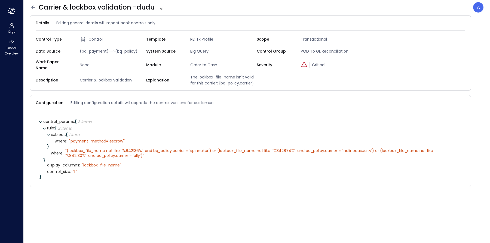
click at [33, 8] on icon at bounding box center [33, 7] width 4 height 4
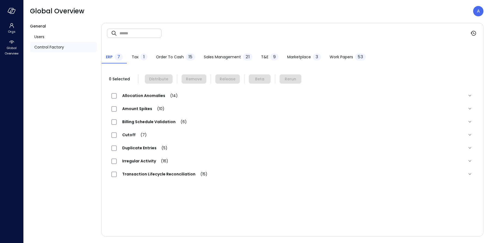
click at [166, 53] on div "Order to Cash 15" at bounding box center [175, 57] width 39 height 8
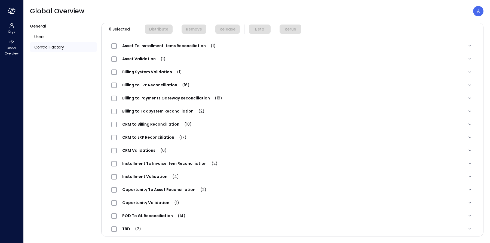
scroll to position [54, 0]
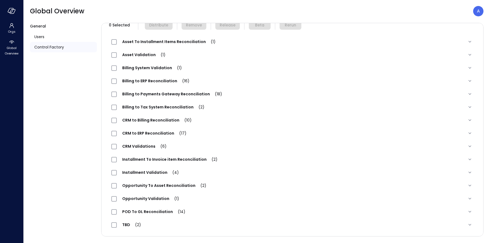
click at [164, 209] on span "POD To GL Reconciliation (14)" at bounding box center [154, 211] width 74 height 5
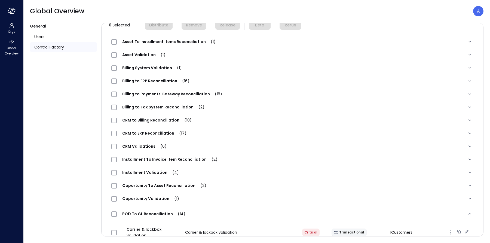
scroll to position [195, 0]
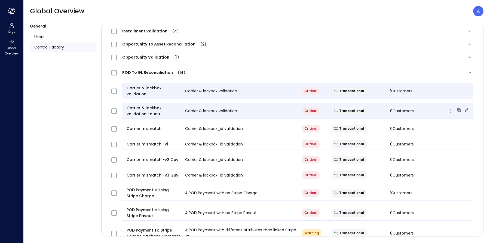
click at [465, 108] on icon at bounding box center [467, 110] width 4 height 4
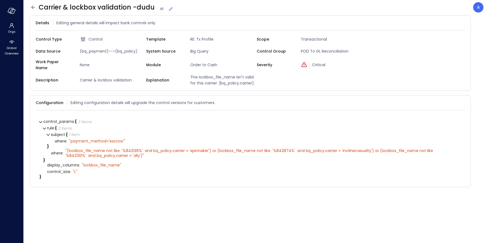
click at [169, 9] on icon at bounding box center [171, 9] width 4 height 4
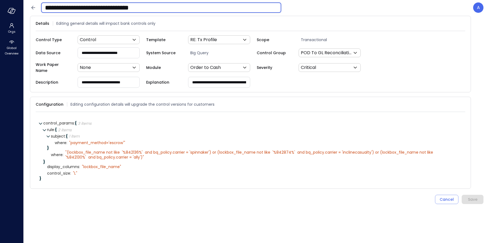
drag, startPoint x: 135, startPoint y: 6, endPoint x: 177, endPoint y: 9, distance: 42.3
click at [177, 9] on input "**********" at bounding box center [161, 8] width 240 height 14
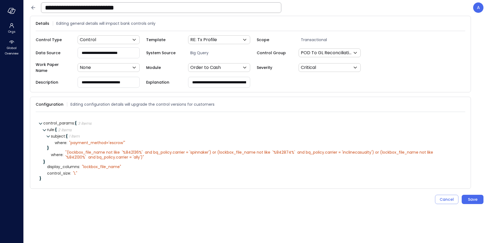
click at [216, 81] on input "**********" at bounding box center [218, 82] width 61 height 10
paste input "text"
type input "**********"
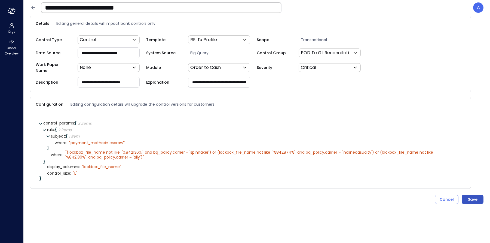
click at [476, 196] on div "Save" at bounding box center [473, 199] width 10 height 7
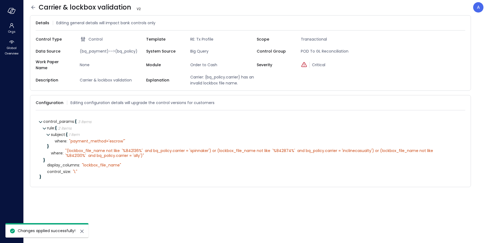
click at [35, 8] on icon at bounding box center [33, 7] width 7 height 7
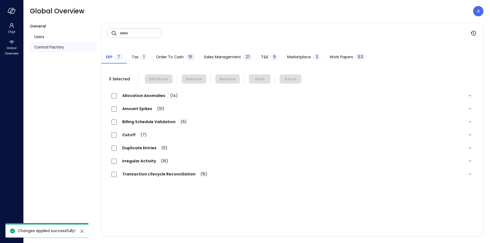
click at [180, 57] on span "Order to Cash" at bounding box center [170, 57] width 28 height 6
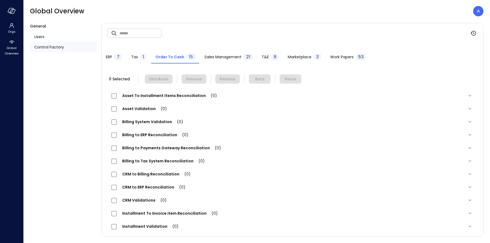
scroll to position [54, 0]
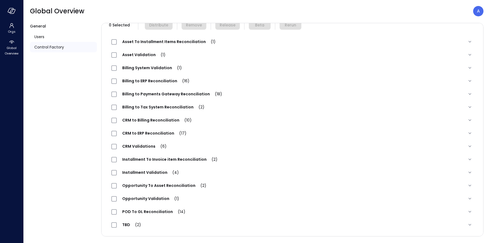
click at [155, 213] on span "POD To GL Reconciliation (14)" at bounding box center [154, 211] width 74 height 5
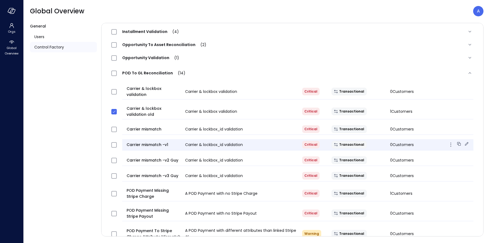
scroll to position [0, 0]
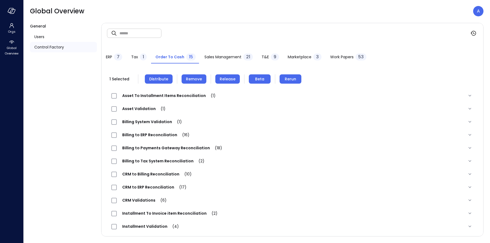
click at [190, 80] on span "Remove" at bounding box center [194, 79] width 16 height 6
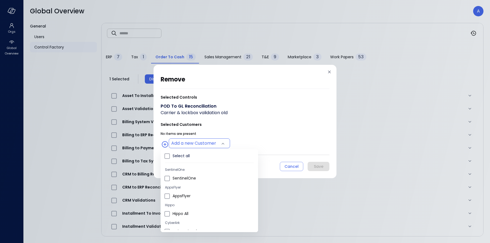
click at [218, 142] on body "Orgs Global Overview Global Overview A General Users Control Factory ​ ​ ERP 7 …" at bounding box center [245, 121] width 490 height 243
type input "**********"
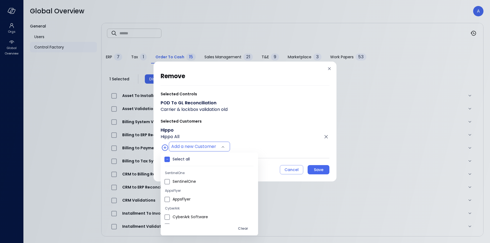
click at [244, 150] on div at bounding box center [245, 121] width 490 height 243
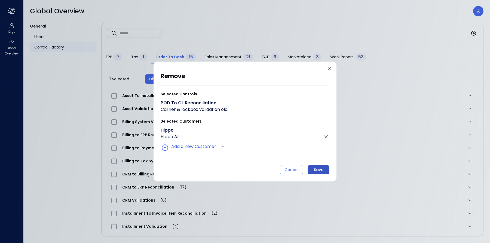
click at [317, 171] on div "Save" at bounding box center [319, 169] width 10 height 7
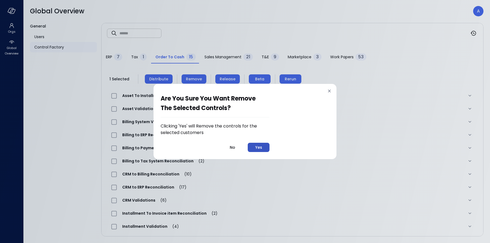
click at [262, 148] on button "Yes" at bounding box center [259, 147] width 22 height 9
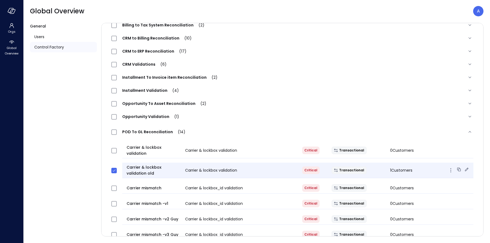
scroll to position [140, 0]
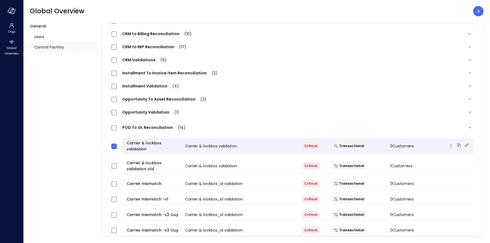
click at [464, 143] on icon at bounding box center [466, 144] width 5 height 5
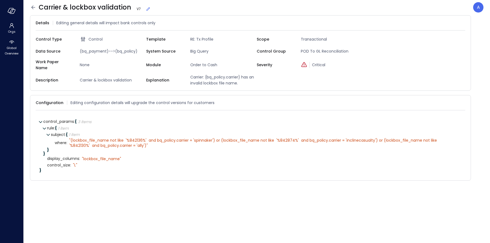
click at [147, 9] on icon at bounding box center [147, 8] width 5 height 5
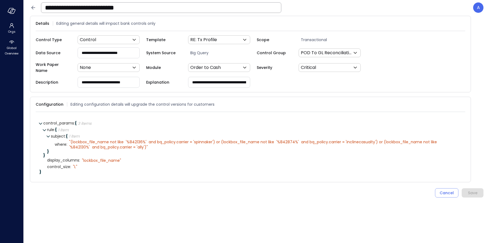
click at [145, 8] on input "**********" at bounding box center [161, 8] width 240 height 14
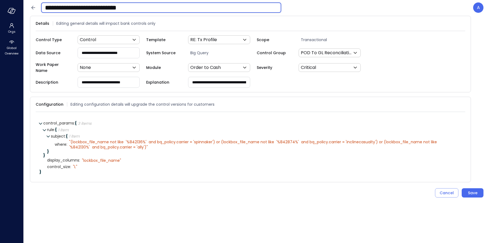
click at [154, 9] on input "**********" at bounding box center [161, 8] width 240 height 14
type input "**********"
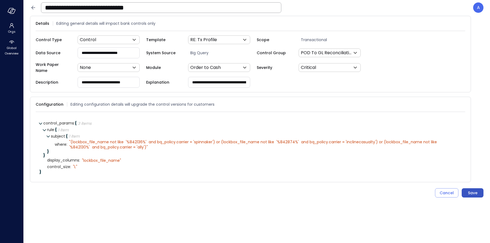
click at [474, 189] on div "Save" at bounding box center [473, 192] width 10 height 7
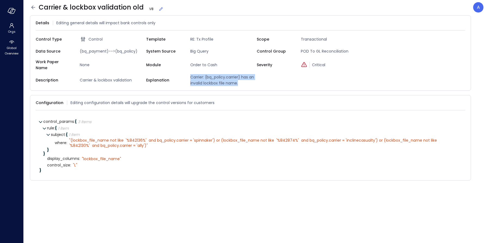
drag, startPoint x: 190, startPoint y: 74, endPoint x: 240, endPoint y: 78, distance: 50.5
click at [240, 78] on span "Carrier: {bq_policy.carrier} has an invalid lockbox file name." at bounding box center [222, 80] width 69 height 12
copy span "Carrier: {bq_policy.carrier} has an invalid lockbox file name."
click at [32, 8] on icon at bounding box center [33, 7] width 7 height 7
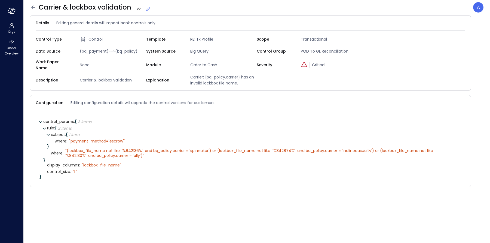
click at [146, 8] on icon at bounding box center [147, 8] width 5 height 5
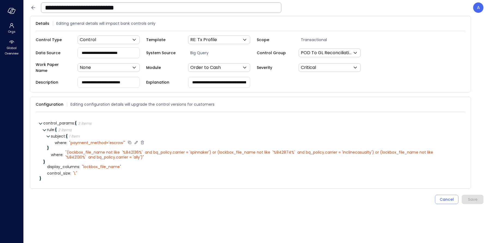
click at [134, 140] on icon at bounding box center [136, 142] width 5 height 5
click at [117, 140] on textarea "**********" at bounding box center [94, 143] width 51 height 6
type textarea "**********"
click at [165, 142] on icon at bounding box center [166, 142] width 2 height 1
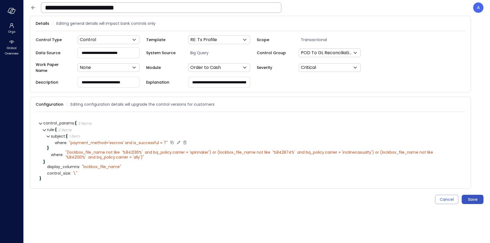
click at [473, 196] on div "Save" at bounding box center [473, 199] width 10 height 7
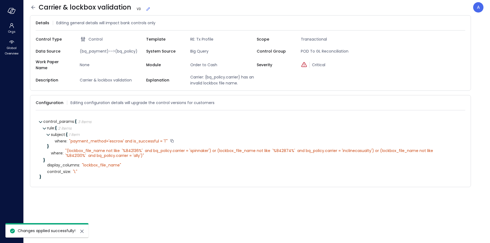
click at [35, 8] on icon at bounding box center [33, 7] width 7 height 7
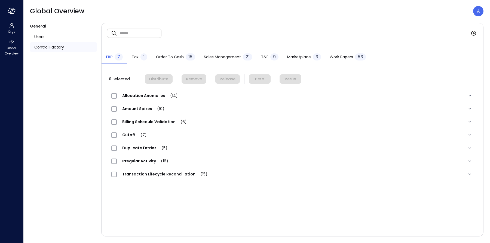
click at [208, 58] on span "Sales Management" at bounding box center [222, 57] width 37 height 6
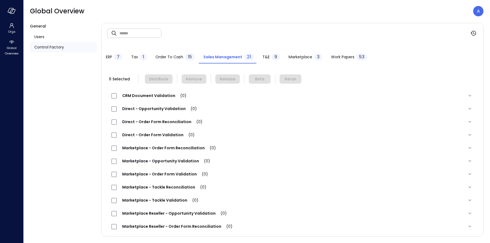
click at [176, 56] on span "Order to Cash" at bounding box center [169, 57] width 28 height 6
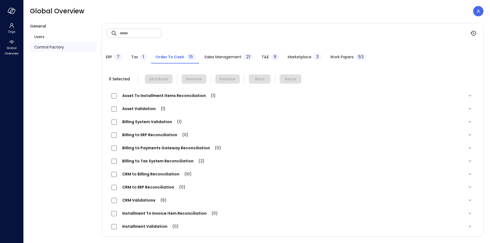
scroll to position [54, 0]
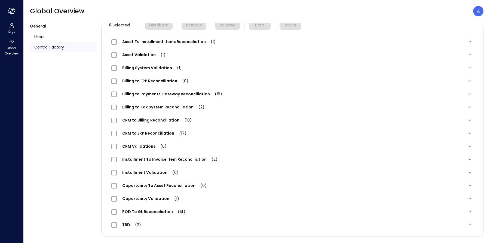
click at [151, 210] on span "POD To GL Reconciliation (14)" at bounding box center [154, 211] width 74 height 5
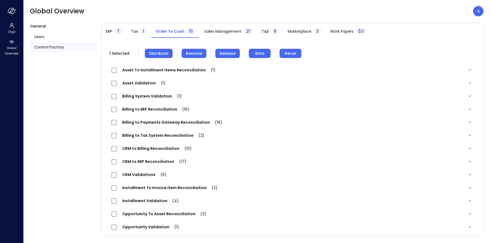
scroll to position [0, 0]
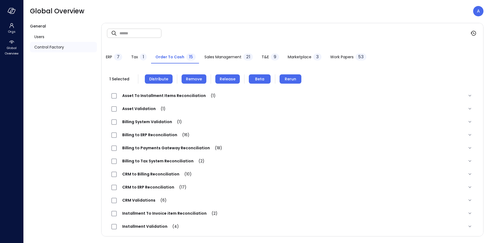
click at [156, 78] on span "Distribute" at bounding box center [158, 79] width 19 height 6
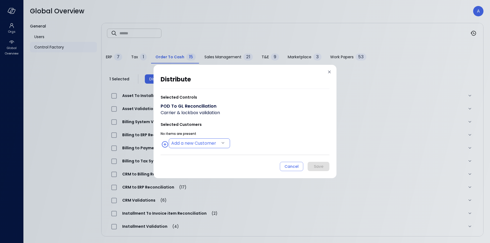
click at [209, 146] on body "Orgs Global Overview Global Overview A General Users Control Factory ​ ​ ERP 7 …" at bounding box center [245, 121] width 490 height 243
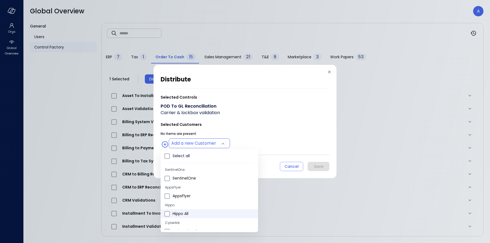
click at [174, 215] on span "Hippo All" at bounding box center [212, 214] width 81 height 6
type input "**********"
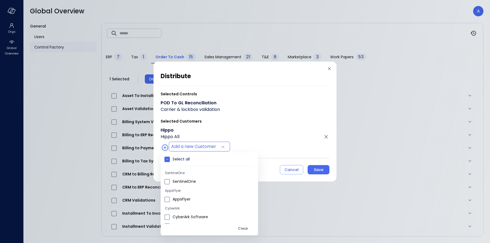
click at [288, 153] on div at bounding box center [245, 121] width 490 height 243
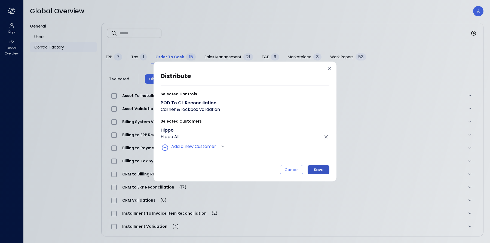
click at [316, 170] on div "Save" at bounding box center [319, 169] width 10 height 7
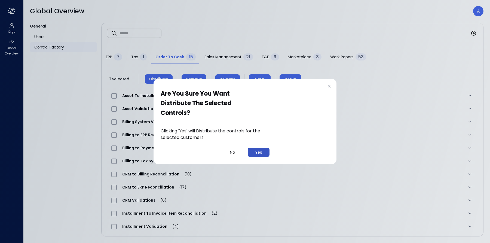
click at [262, 154] on button "Yes" at bounding box center [259, 151] width 22 height 9
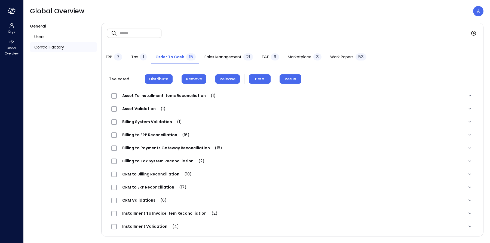
scroll to position [58, 0]
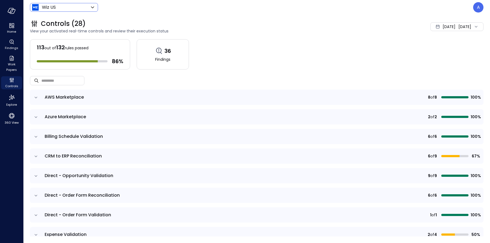
click at [70, 10] on body "Home Findings Work Papers Controls Explore 360 View Wiz US ****** ​ A Controls …" at bounding box center [245, 121] width 490 height 243
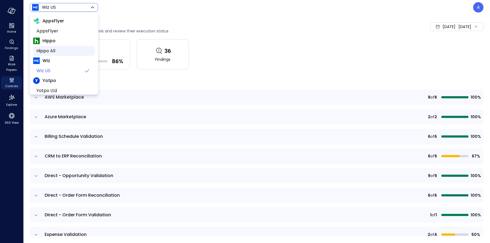
click at [65, 49] on span "Hippo All" at bounding box center [63, 51] width 54 height 7
type input "*******"
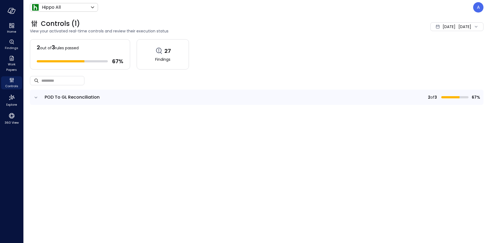
click at [35, 95] on icon "expand row" at bounding box center [35, 97] width 5 height 5
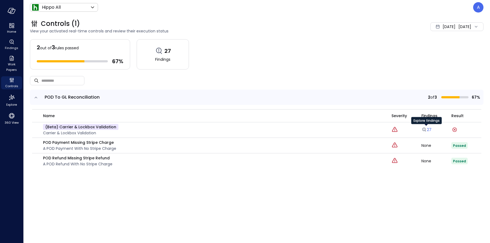
click at [424, 128] on icon "Explore findings" at bounding box center [423, 129] width 5 height 5
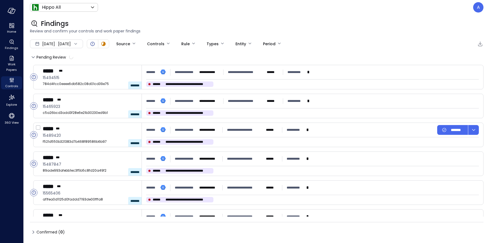
type input "****"
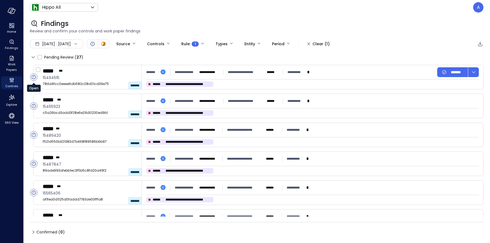
click at [35, 78] on circle "Open" at bounding box center [33, 76] width 7 height 7
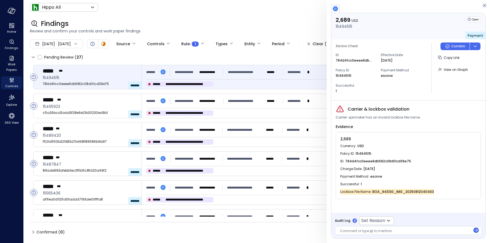
click at [484, 6] on icon "button" at bounding box center [484, 5] width 5 height 7
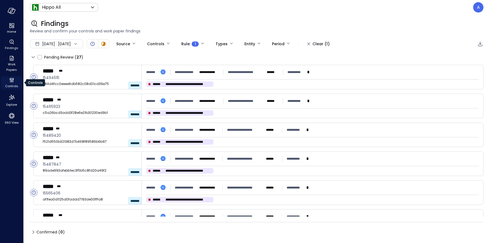
click at [13, 81] on icon "Controls" at bounding box center [11, 80] width 7 height 7
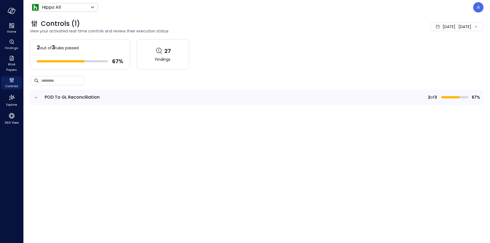
click at [37, 97] on icon "expand row" at bounding box center [35, 97] width 5 height 5
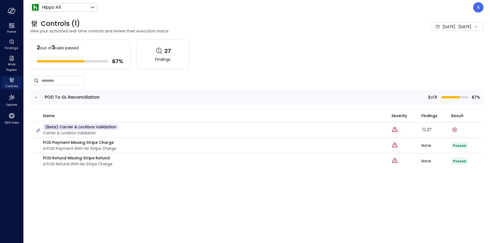
click at [38, 131] on icon "button" at bounding box center [37, 130] width 5 height 5
